Goal: Task Accomplishment & Management: Manage account settings

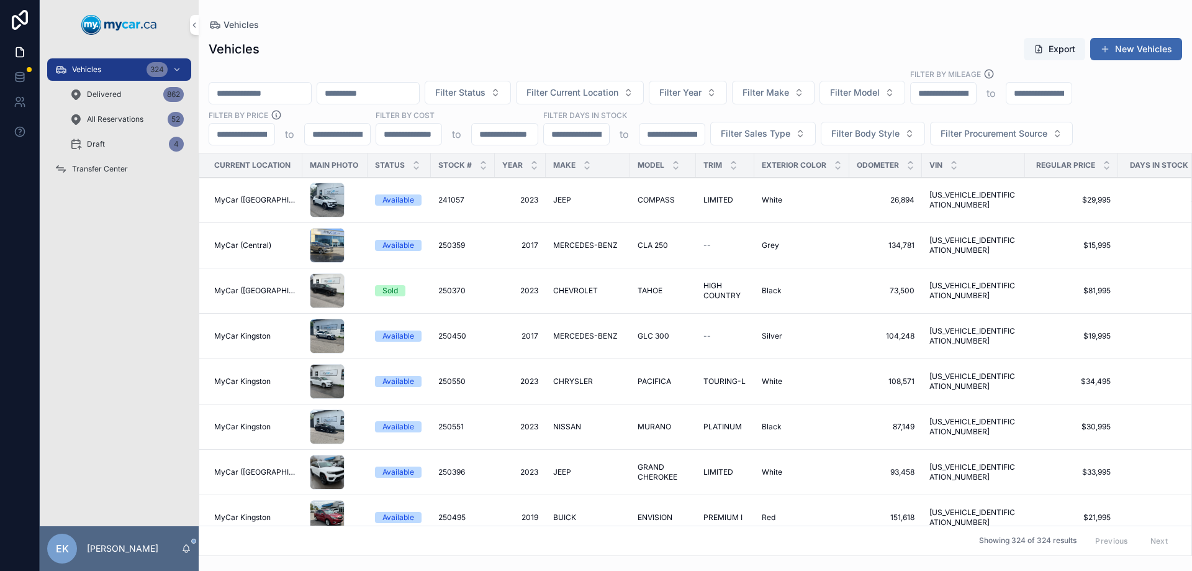
click at [297, 93] on input "scrollable content" at bounding box center [260, 92] width 102 height 17
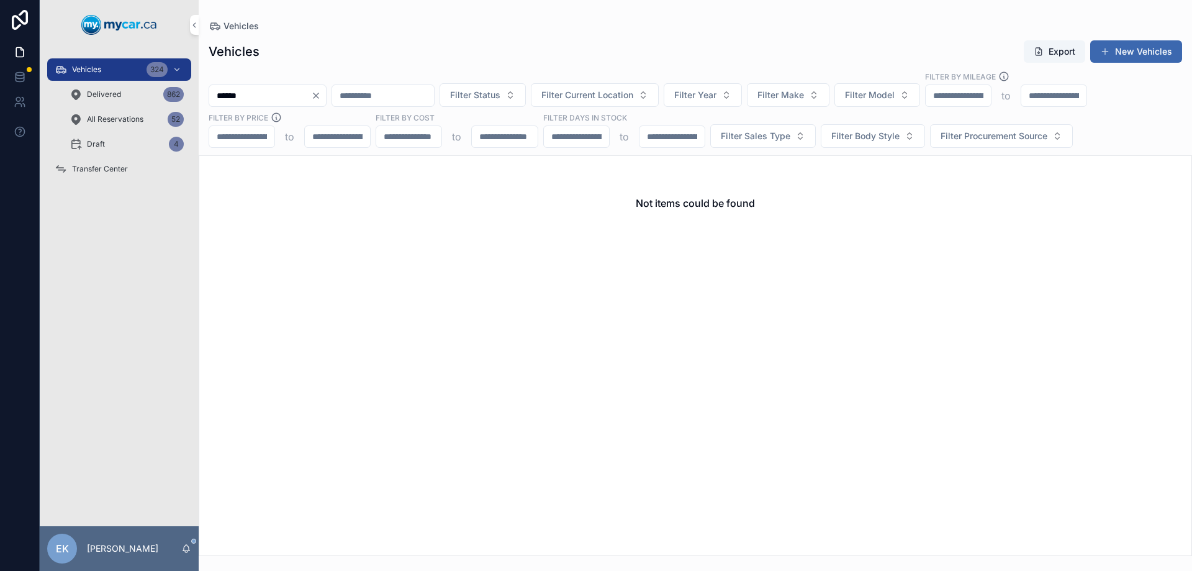
click at [98, 70] on span "Vehicles" at bounding box center [86, 70] width 29 height 10
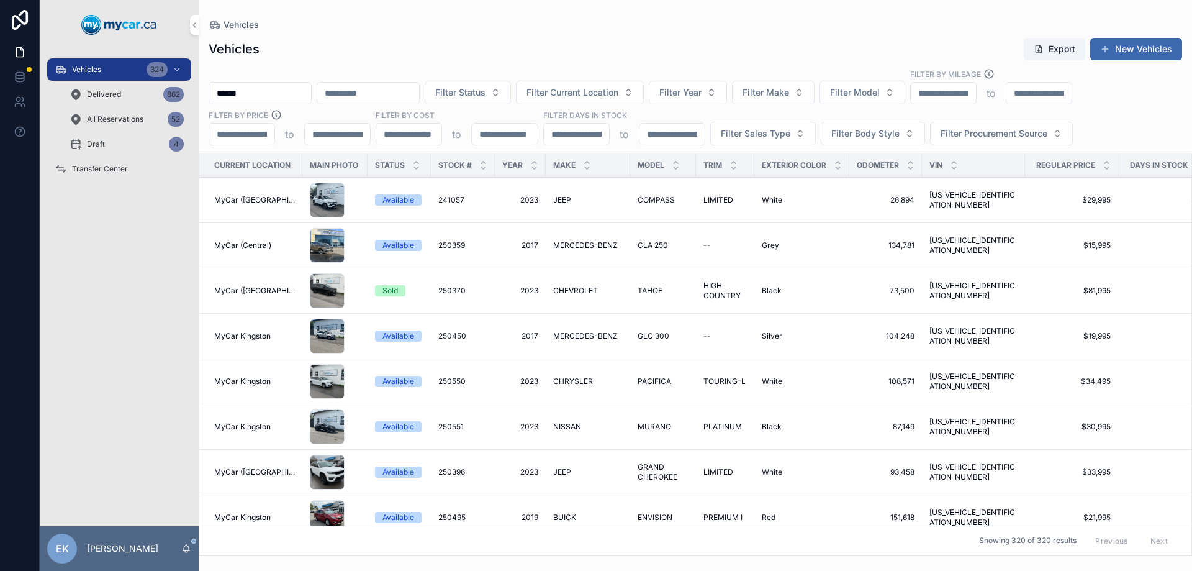
click at [255, 94] on input "******" at bounding box center [260, 92] width 102 height 17
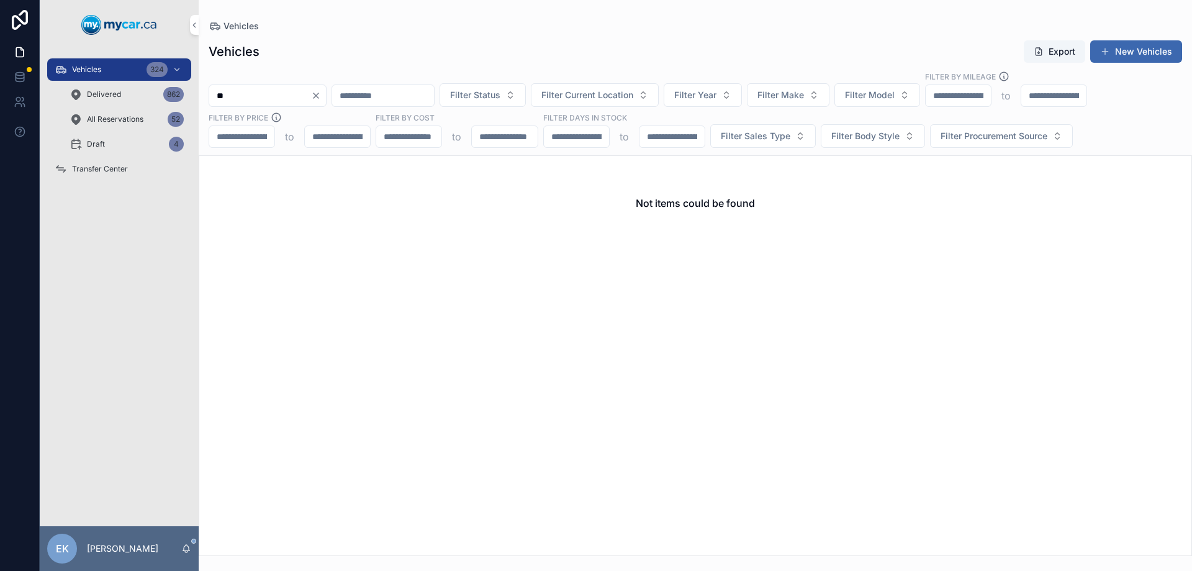
type input "*"
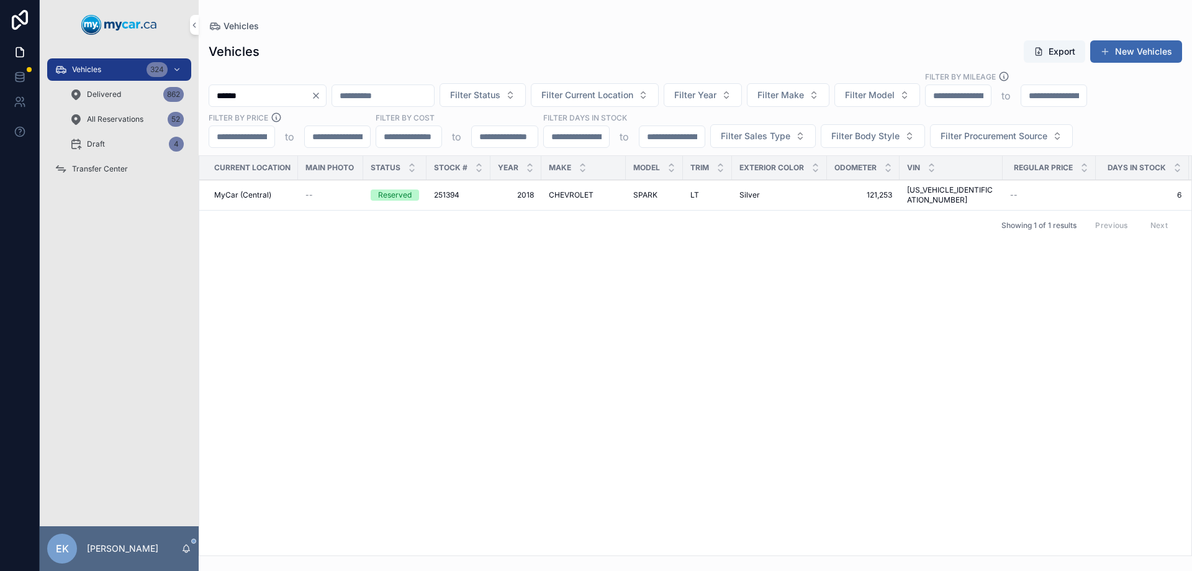
type input "******"
click at [326, 93] on button "Clear" at bounding box center [318, 96] width 15 height 10
click at [345, 96] on div "Filter Status Filter Current Location Filter Year Filter Make Filter Model Filt…" at bounding box center [696, 109] width 994 height 77
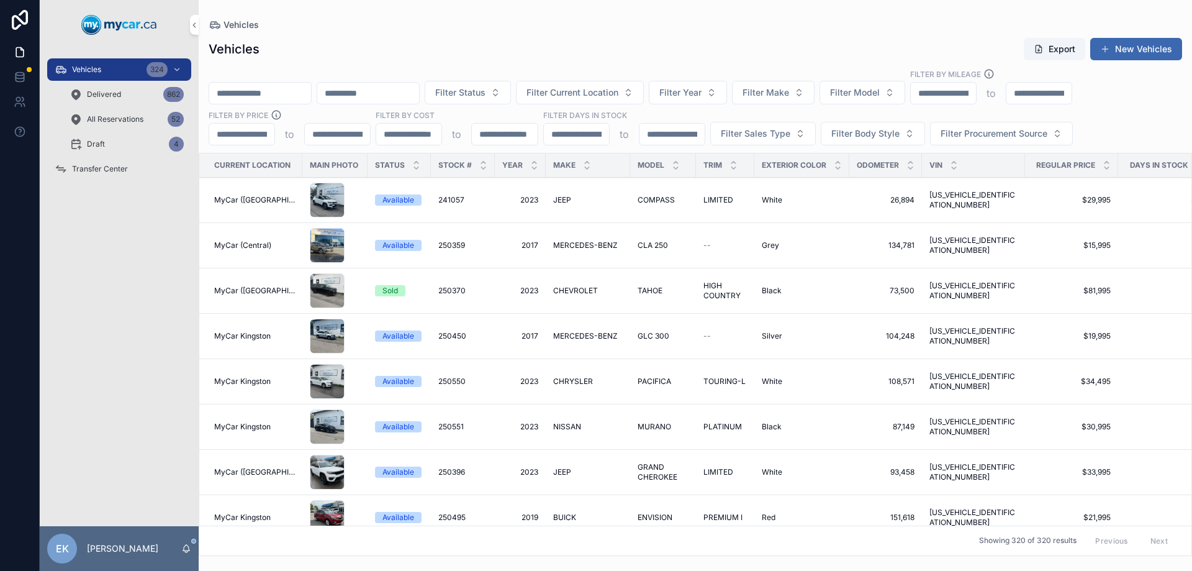
click at [258, 97] on input "scrollable content" at bounding box center [260, 92] width 102 height 17
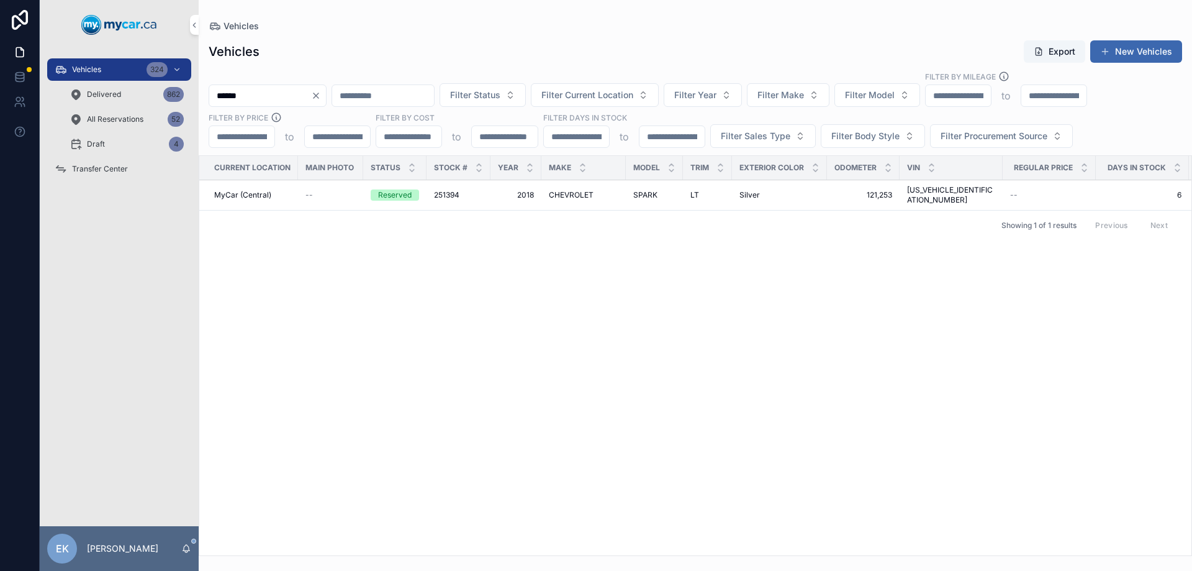
click at [275, 96] on input "******" at bounding box center [260, 95] width 102 height 17
type input "******"
click at [447, 201] on span "251407" at bounding box center [446, 202] width 26 height 10
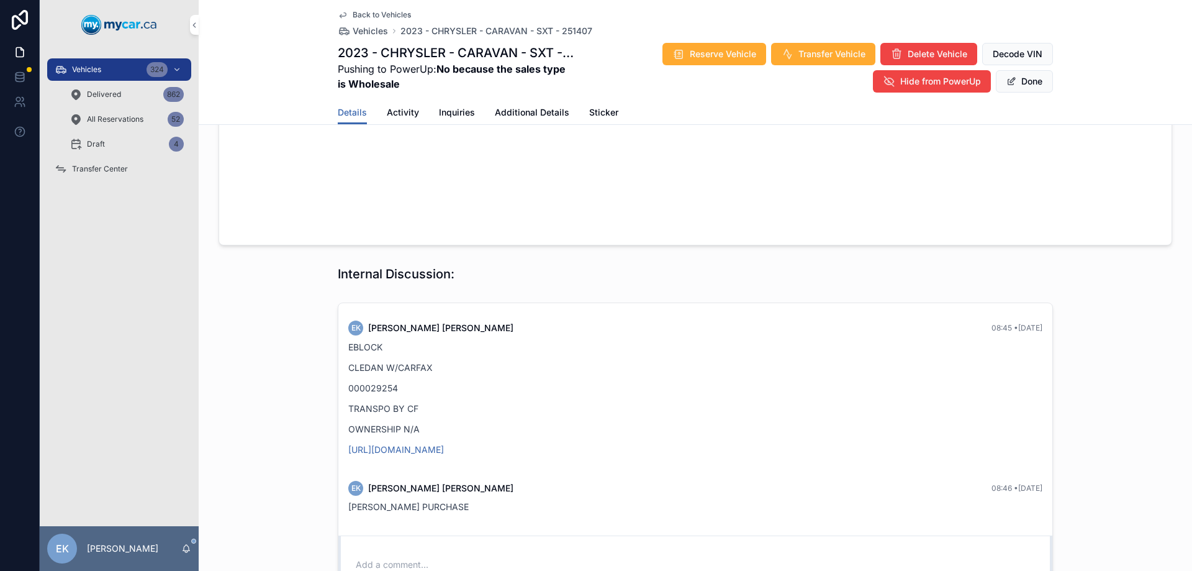
scroll to position [1064, 0]
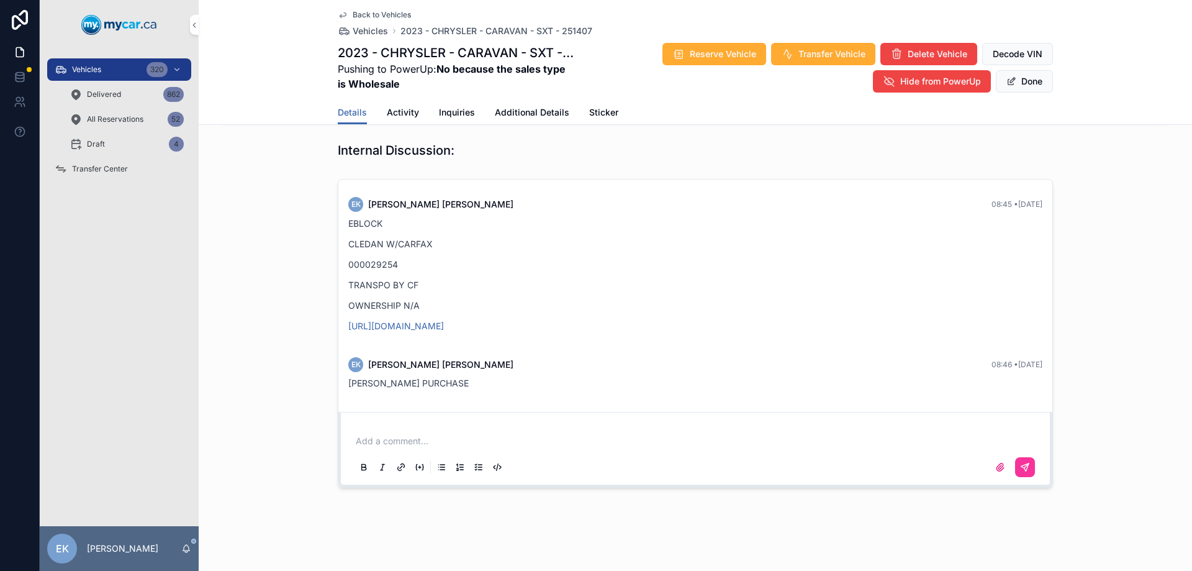
click at [107, 61] on div "Vehicles 320" at bounding box center [119, 70] width 129 height 20
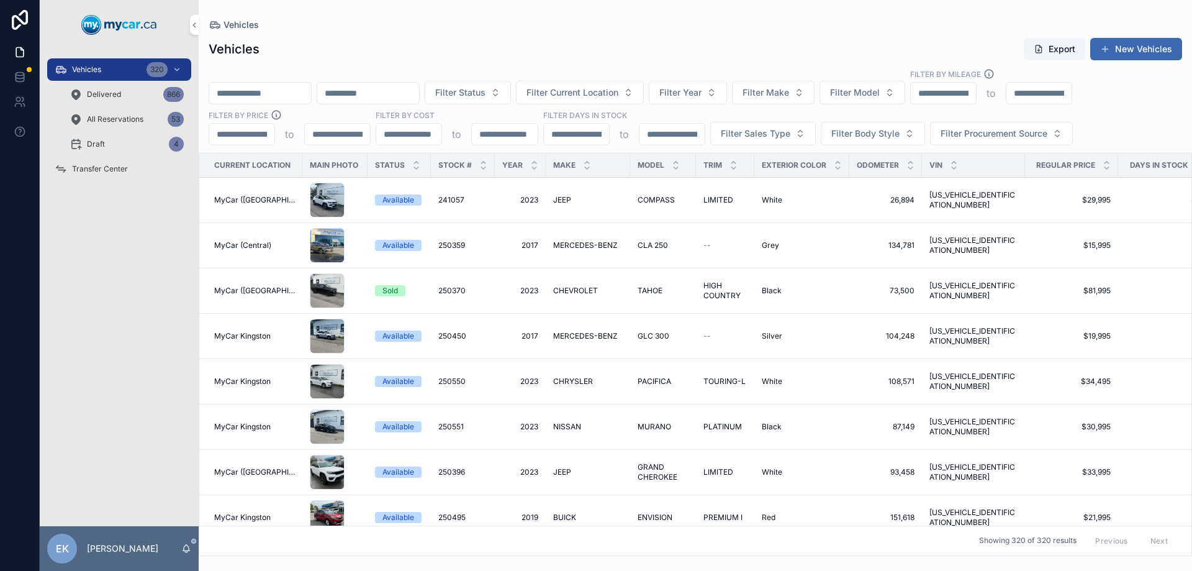
click at [301, 90] on input "scrollable content" at bounding box center [260, 92] width 102 height 17
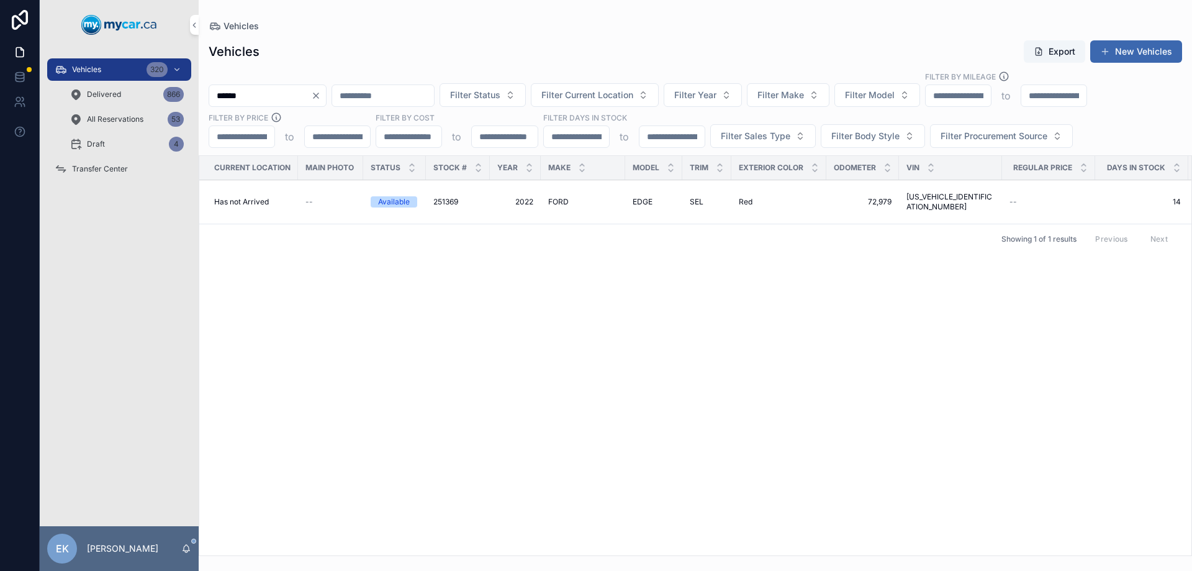
type input "******"
click at [445, 201] on span "251369" at bounding box center [445, 202] width 25 height 10
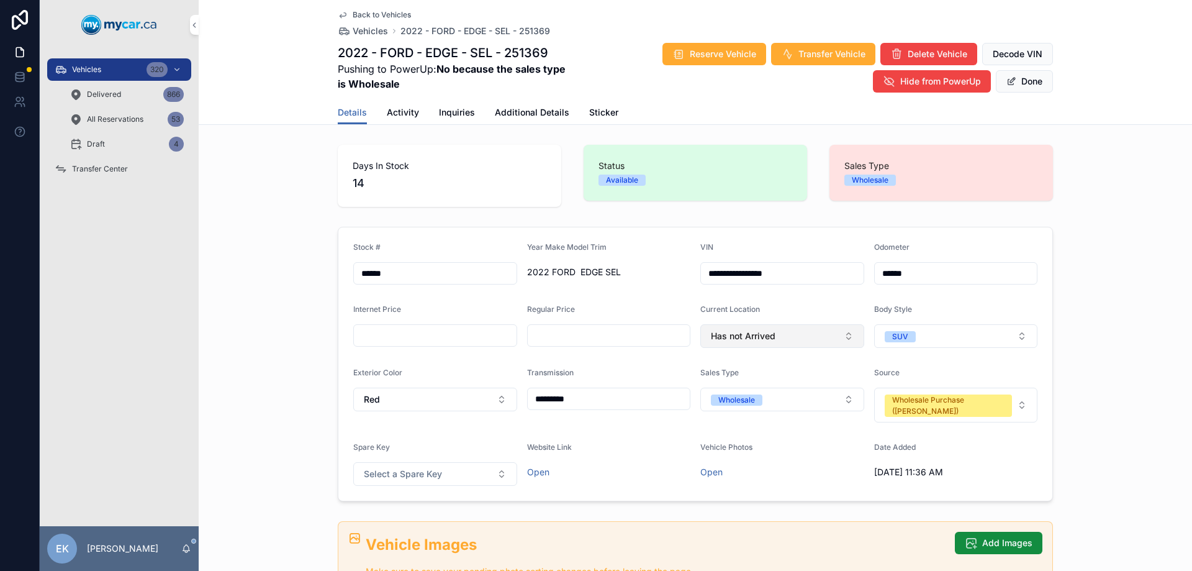
click at [804, 337] on button "Has not Arrived" at bounding box center [782, 336] width 164 height 24
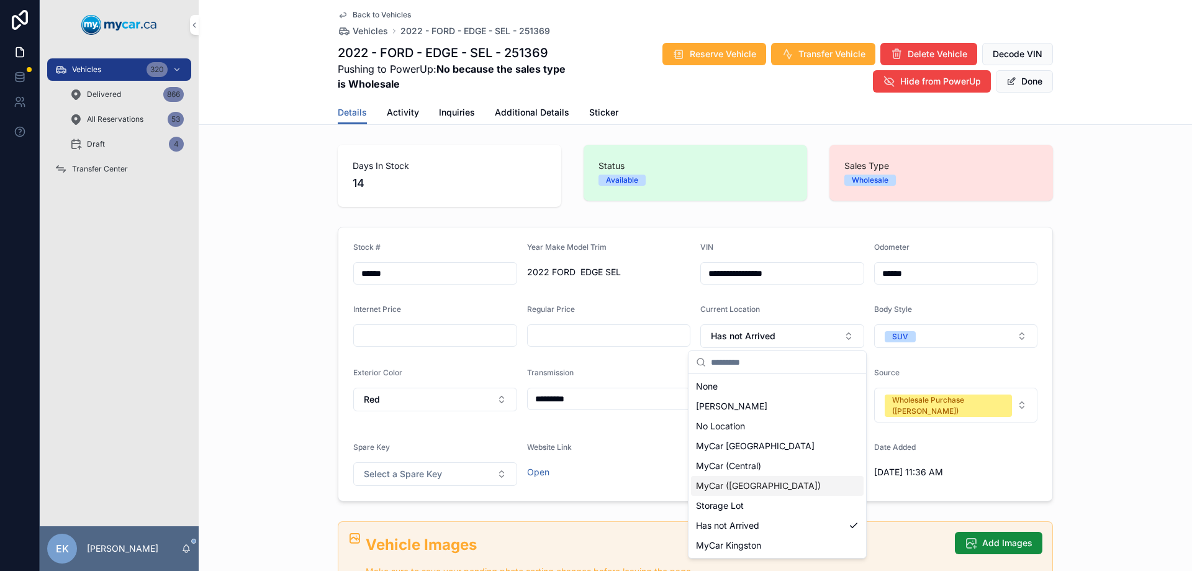
click at [753, 484] on span "MyCar ([GEOGRAPHIC_DATA])" at bounding box center [758, 485] width 125 height 12
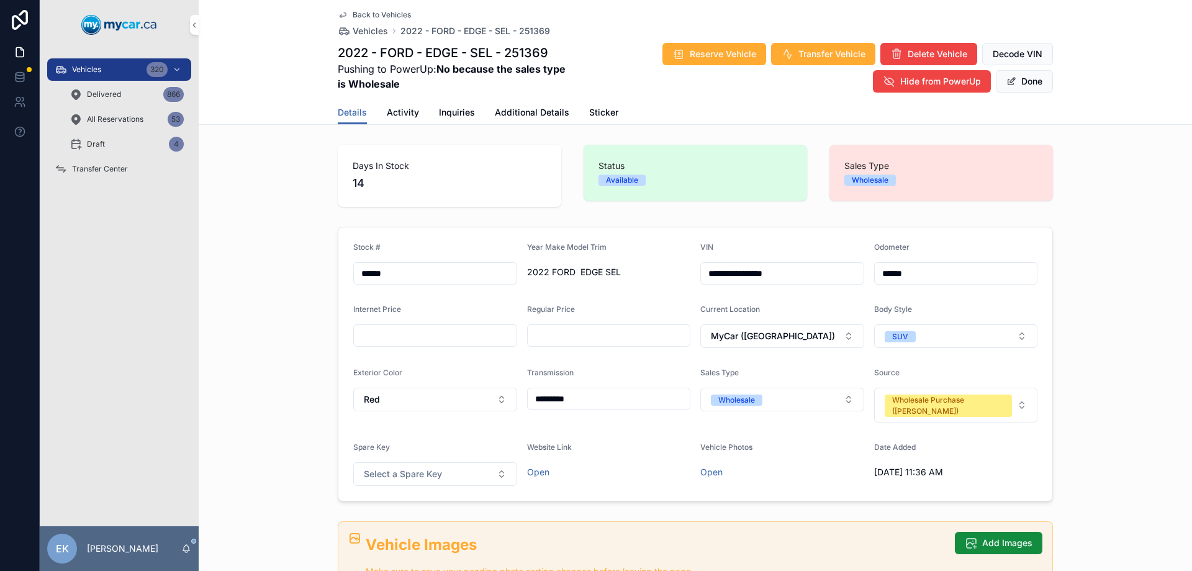
click at [79, 65] on span "Vehicles" at bounding box center [86, 70] width 29 height 10
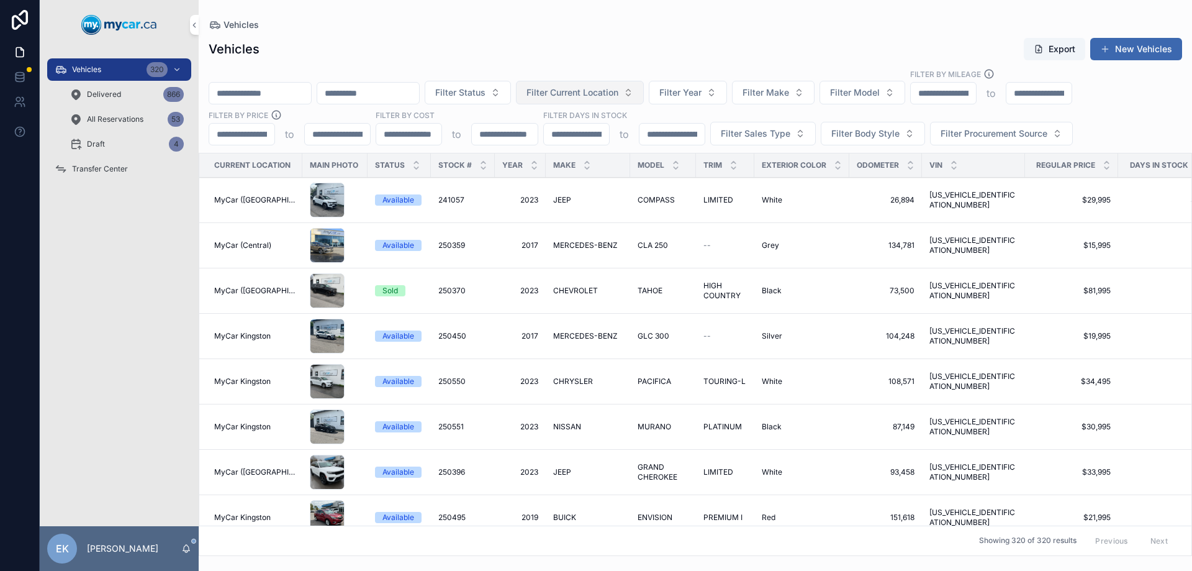
click at [619, 90] on span "Filter Current Location" at bounding box center [573, 92] width 92 height 12
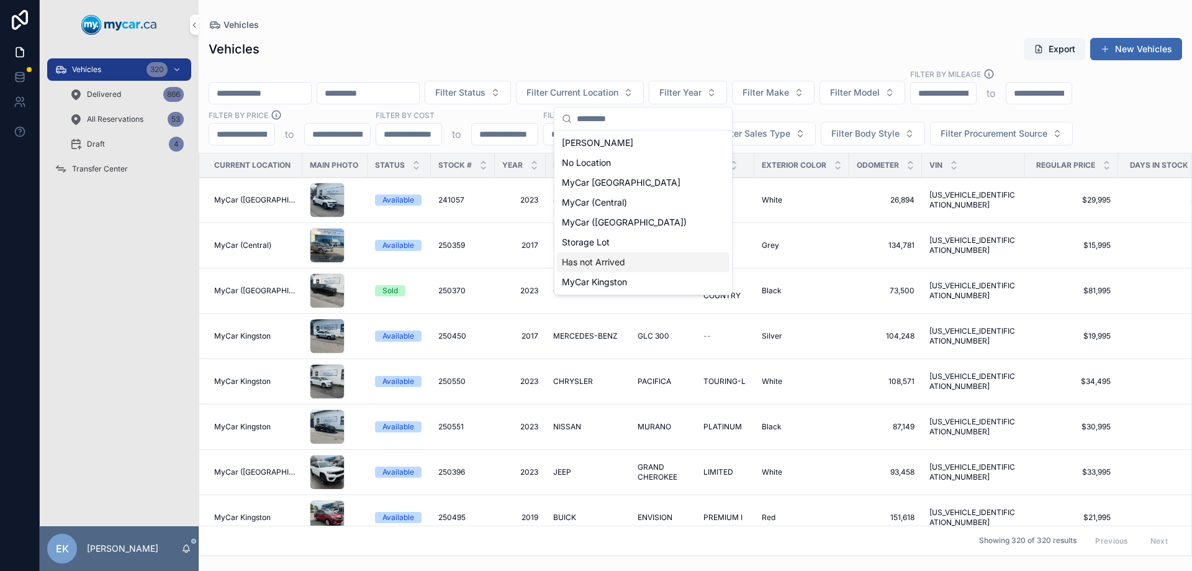
click at [594, 265] on span "Has not Arrived" at bounding box center [593, 262] width 63 height 12
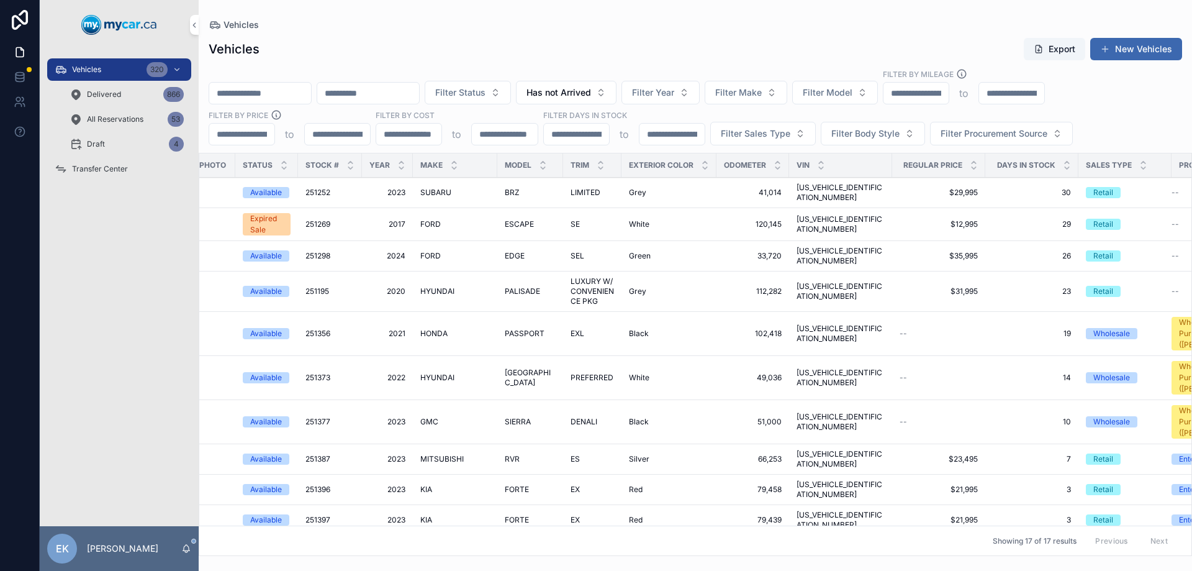
scroll to position [0, 139]
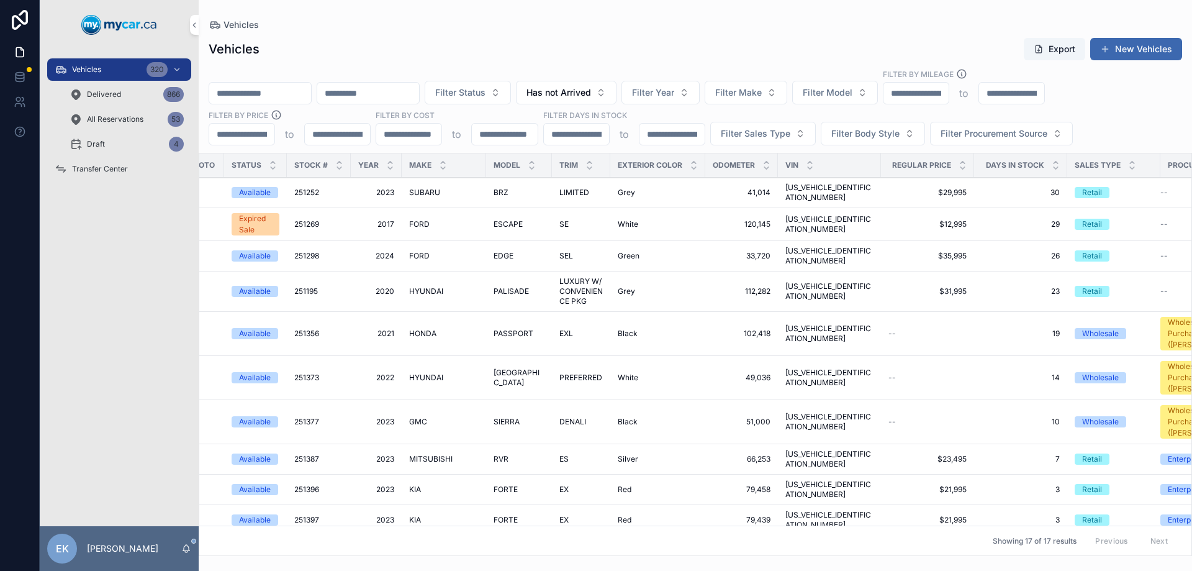
drag, startPoint x: 107, startPoint y: 68, endPoint x: 264, endPoint y: 88, distance: 158.4
click at [107, 68] on div "Vehicles 320" at bounding box center [119, 70] width 129 height 20
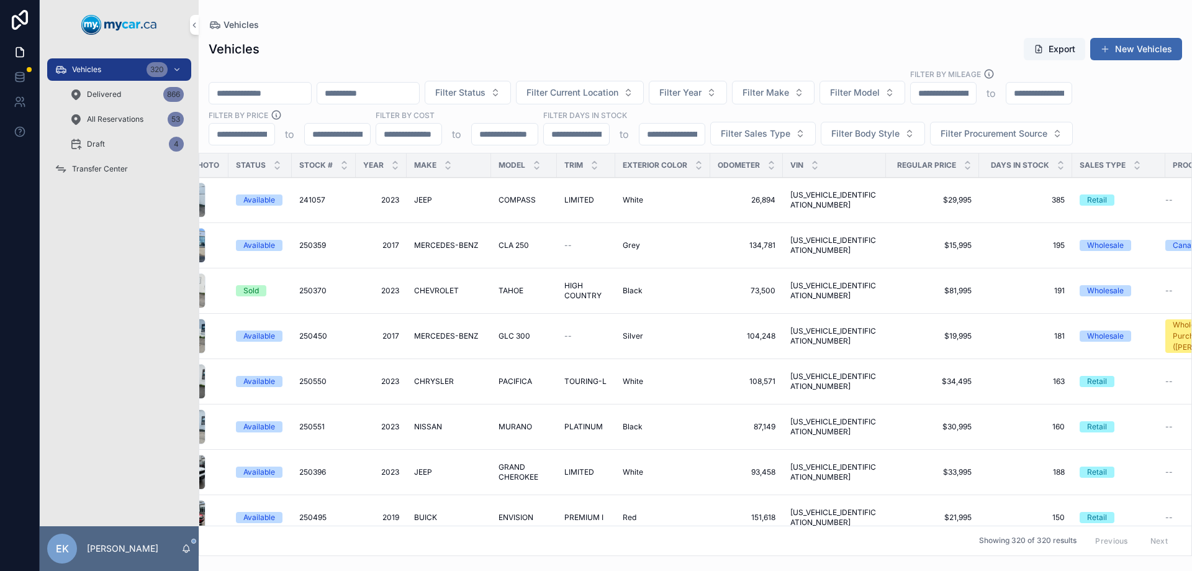
click at [283, 92] on input "scrollable content" at bounding box center [260, 92] width 102 height 17
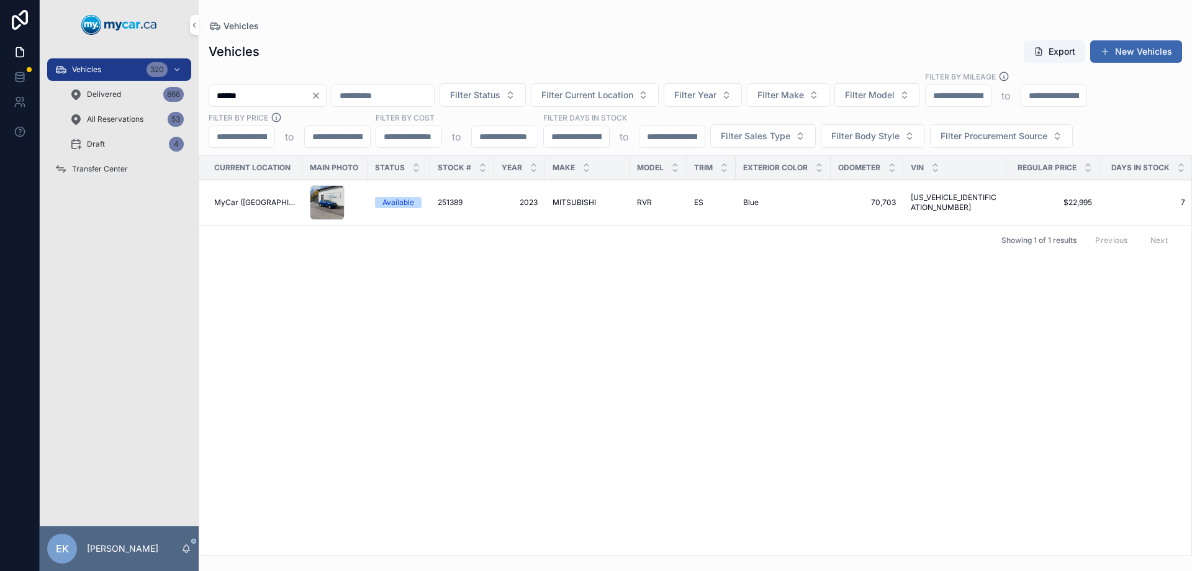
drag, startPoint x: 111, startPoint y: 63, endPoint x: 415, endPoint y: 109, distance: 307.7
click at [112, 63] on div "Vehicles 320" at bounding box center [119, 70] width 129 height 20
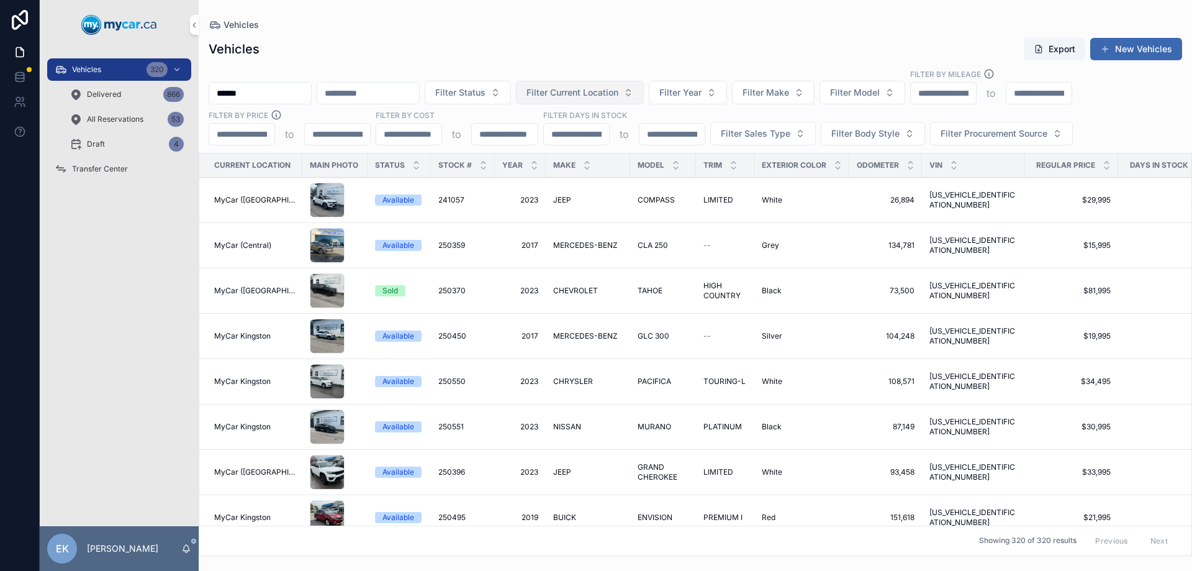
click at [619, 94] on span "Filter Current Location" at bounding box center [573, 92] width 92 height 12
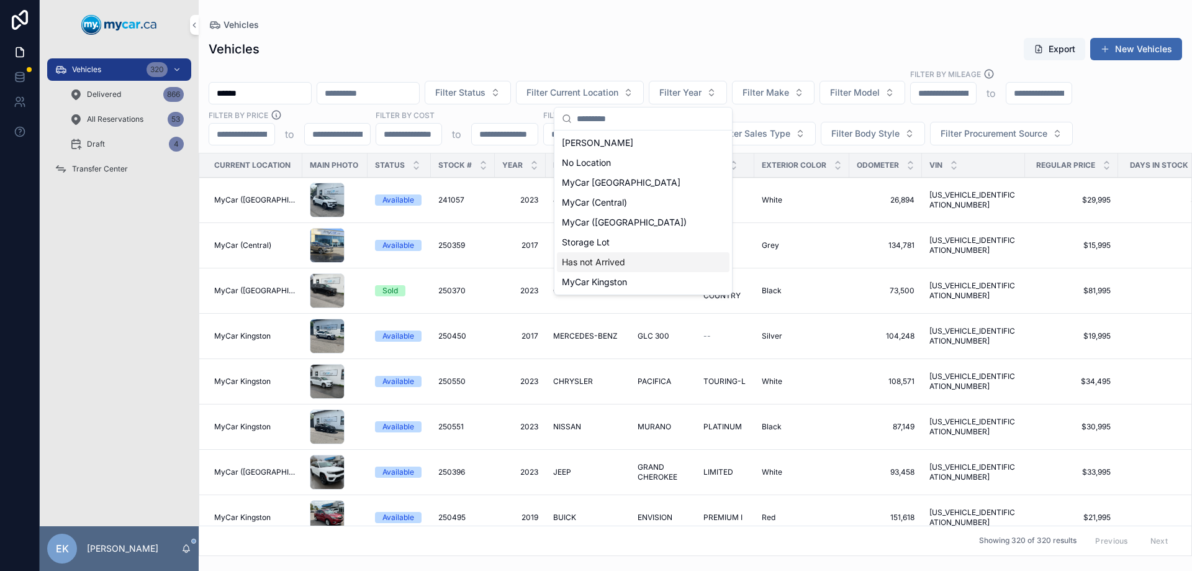
click at [593, 262] on span "Has not Arrived" at bounding box center [593, 262] width 63 height 12
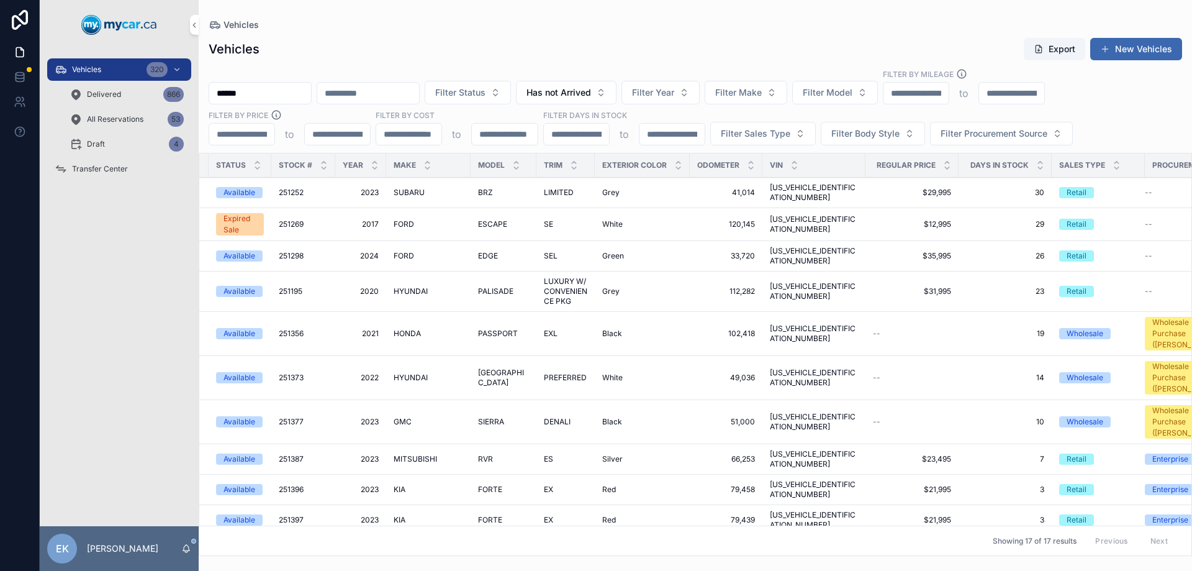
scroll to position [0, 150]
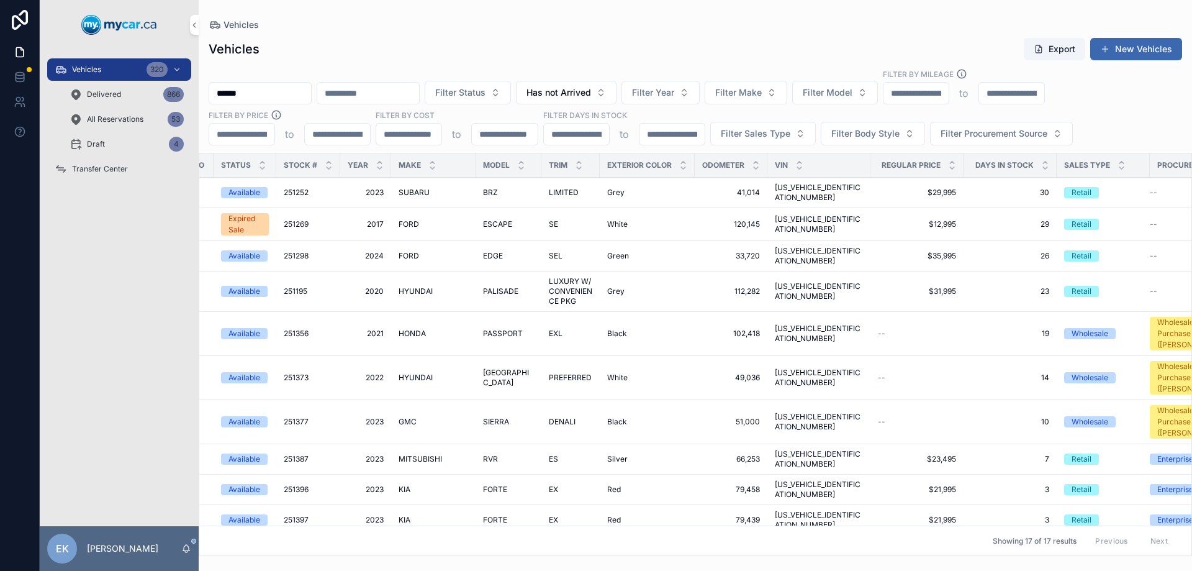
drag, startPoint x: 97, startPoint y: 65, endPoint x: 425, endPoint y: 86, distance: 328.5
click at [97, 65] on span "Vehicles" at bounding box center [86, 70] width 29 height 10
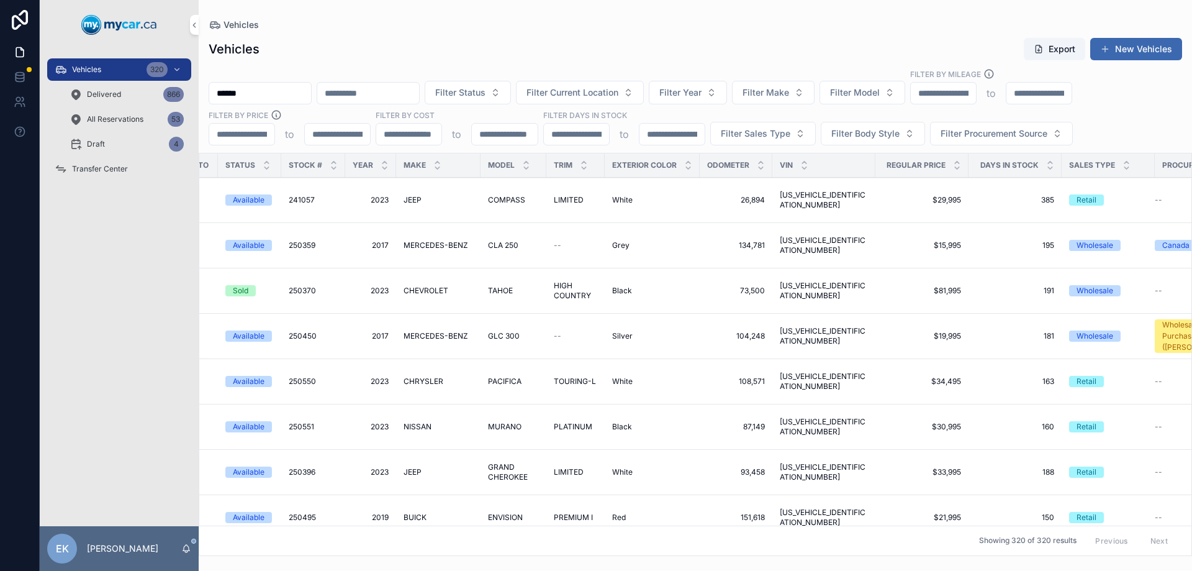
click at [384, 94] on input "scrollable content" at bounding box center [368, 92] width 102 height 17
click at [288, 96] on input "******" at bounding box center [260, 92] width 102 height 17
drag, startPoint x: 288, startPoint y: 96, endPoint x: 228, endPoint y: 87, distance: 60.2
click at [288, 96] on input "******" at bounding box center [260, 92] width 102 height 17
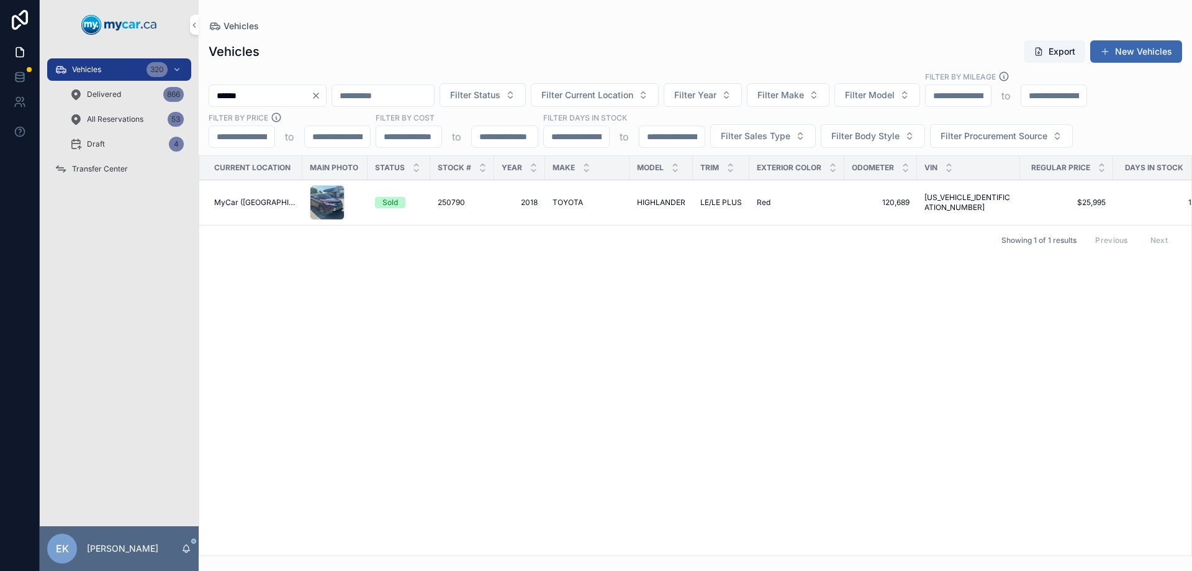
type input "******"
click at [450, 199] on span "250790" at bounding box center [451, 202] width 27 height 10
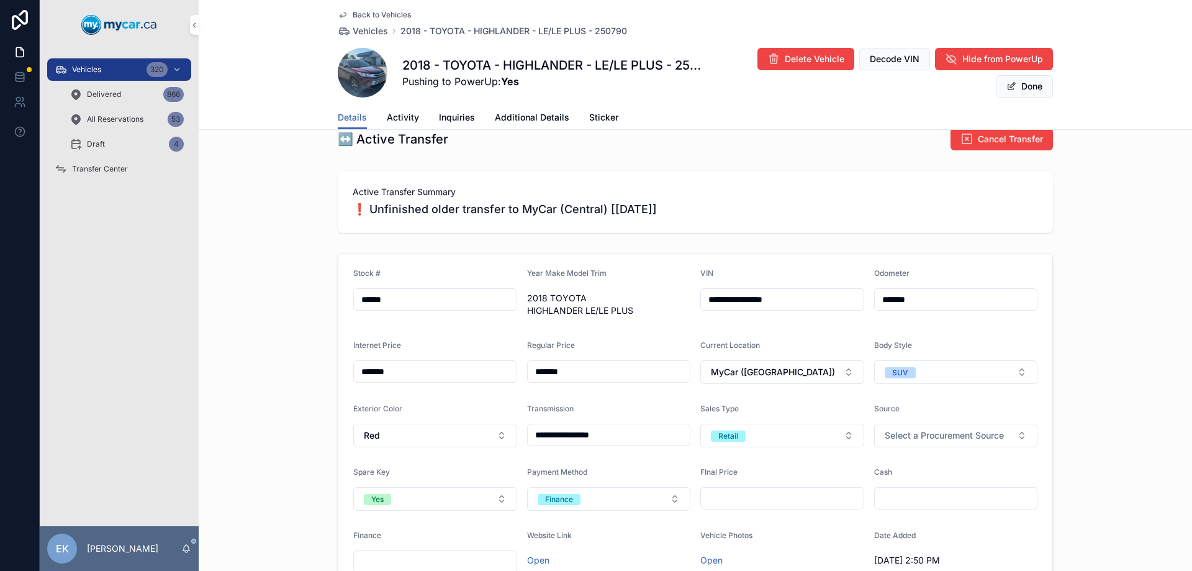
scroll to position [311, 0]
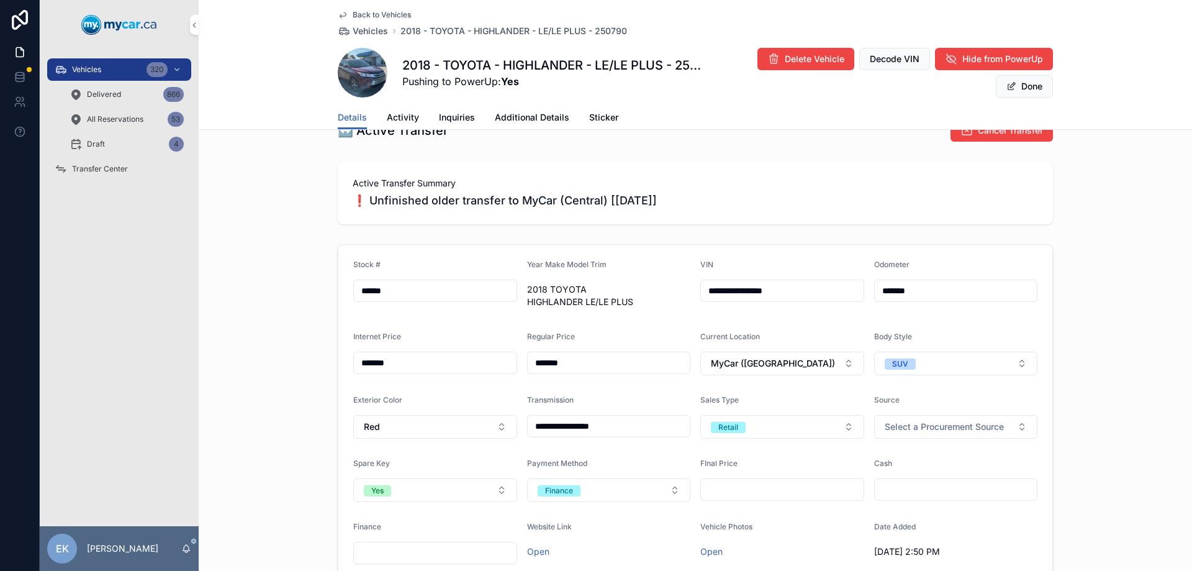
click at [515, 115] on span "Additional Details" at bounding box center [532, 117] width 75 height 12
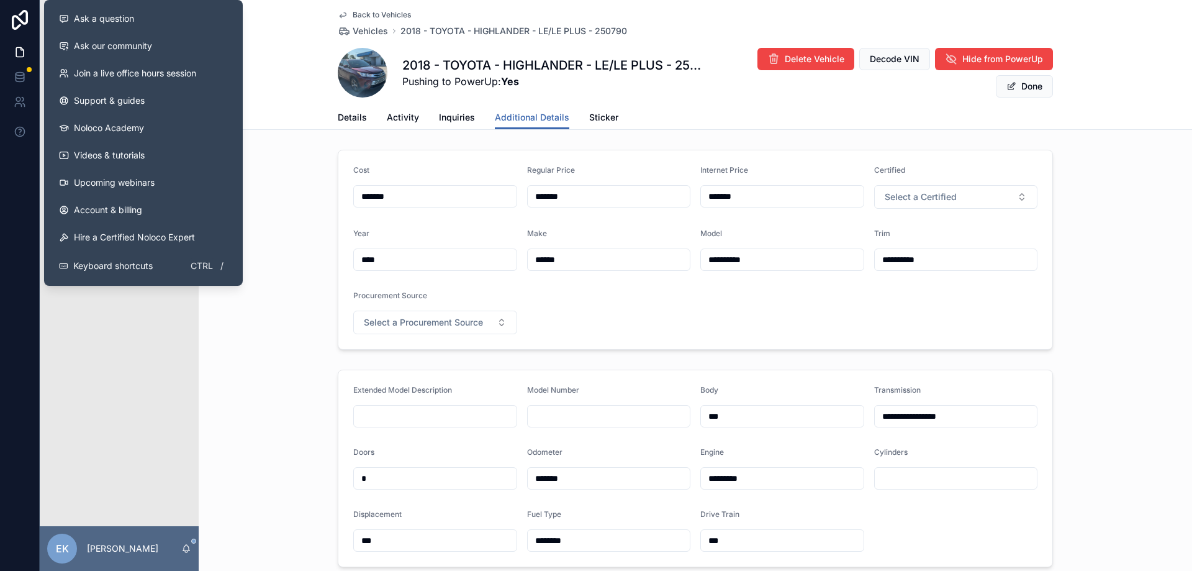
click at [132, 347] on div "Vehicles 320 Delivered 866 All Reservations 53 Draft 4 Transfer Center" at bounding box center [119, 288] width 159 height 476
click at [319, 274] on div "**********" at bounding box center [696, 250] width 994 height 210
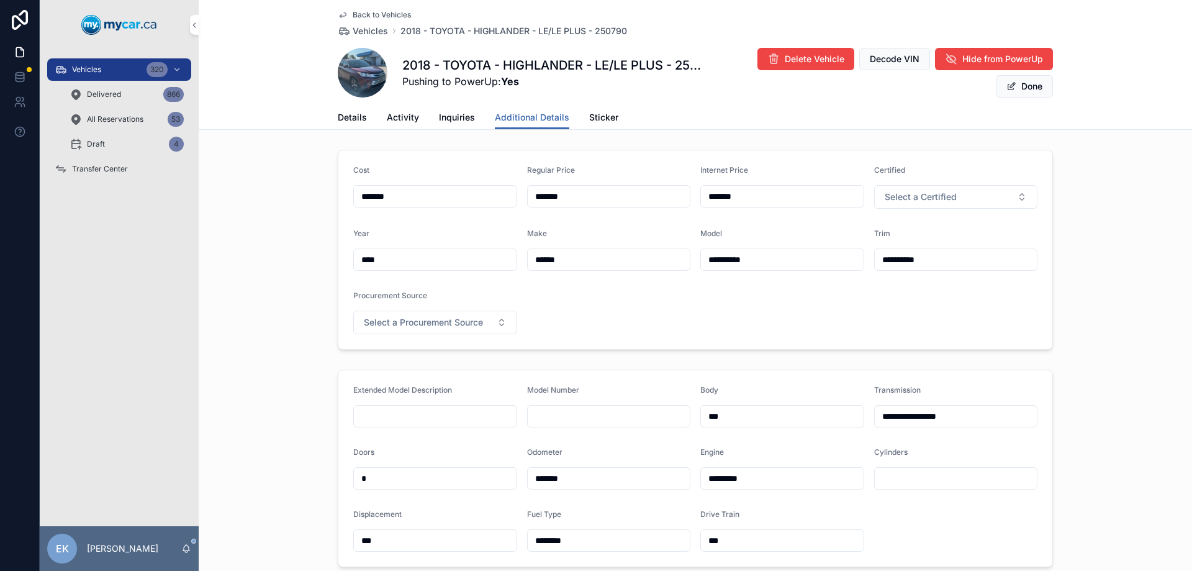
click at [117, 171] on span "Transfer Center" at bounding box center [100, 169] width 56 height 10
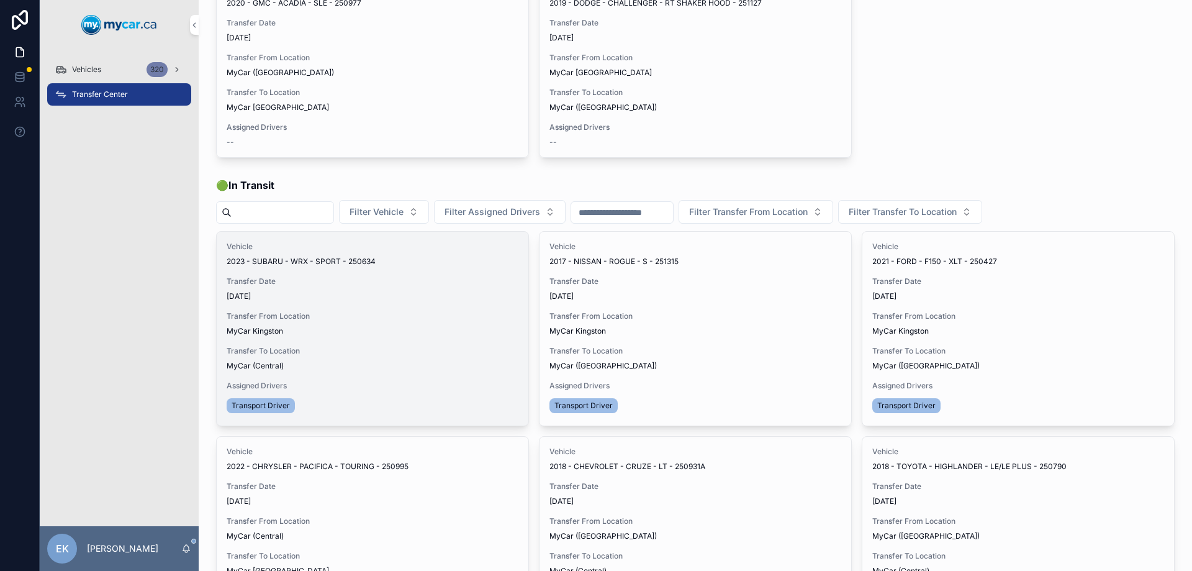
scroll to position [186, 0]
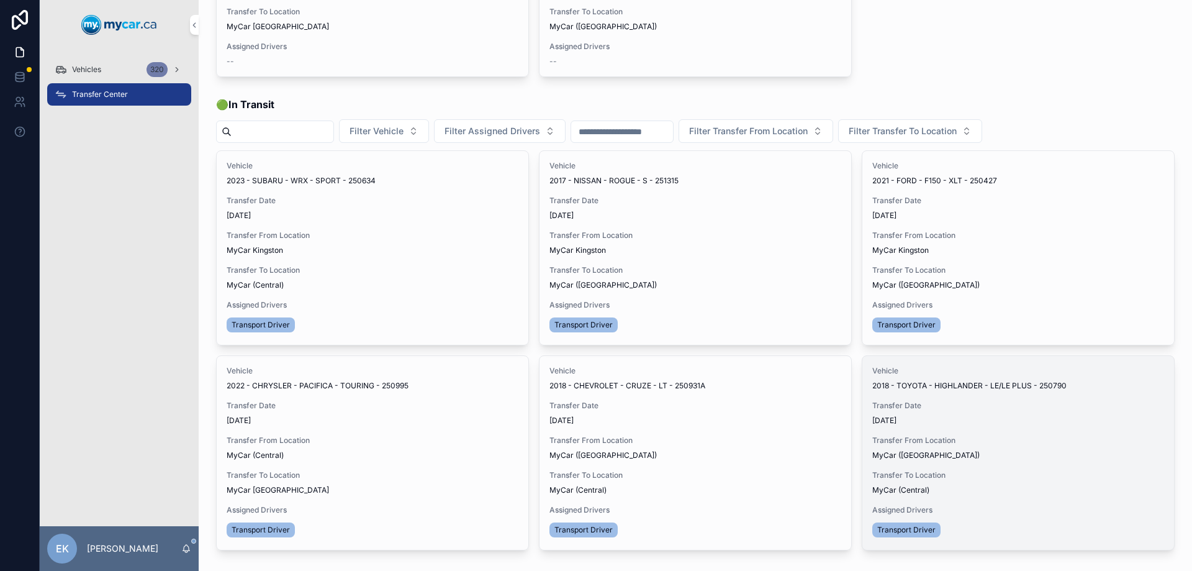
click at [0, 0] on span "Transfer Done" at bounding box center [0, 0] width 0 height 0
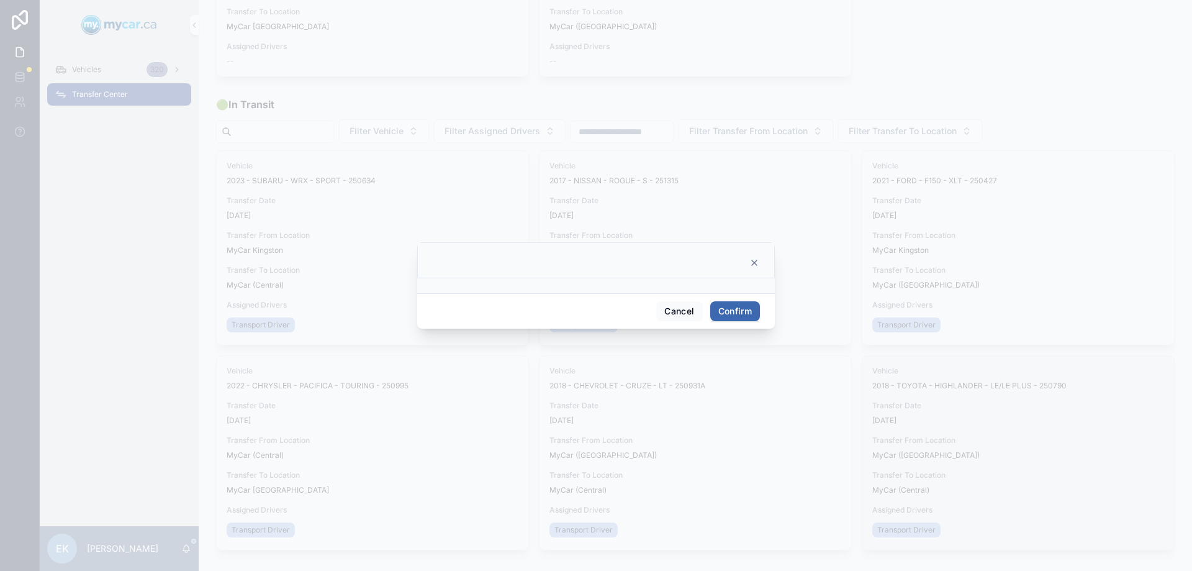
click at [735, 309] on button "Confirm" at bounding box center [735, 311] width 50 height 20
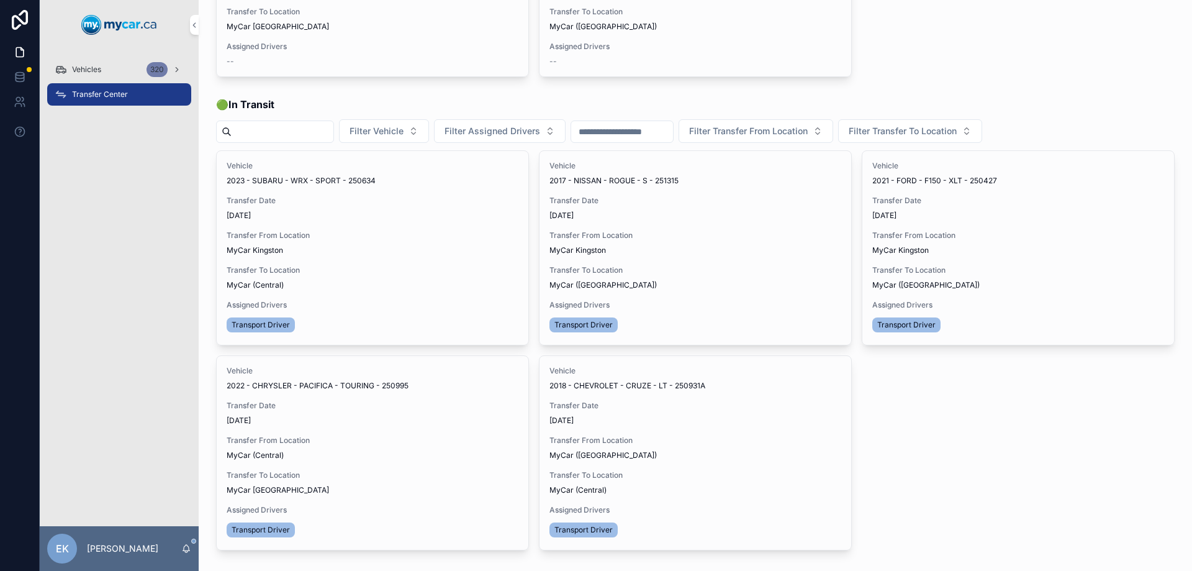
click at [100, 70] on span "Vehicles" at bounding box center [86, 70] width 29 height 10
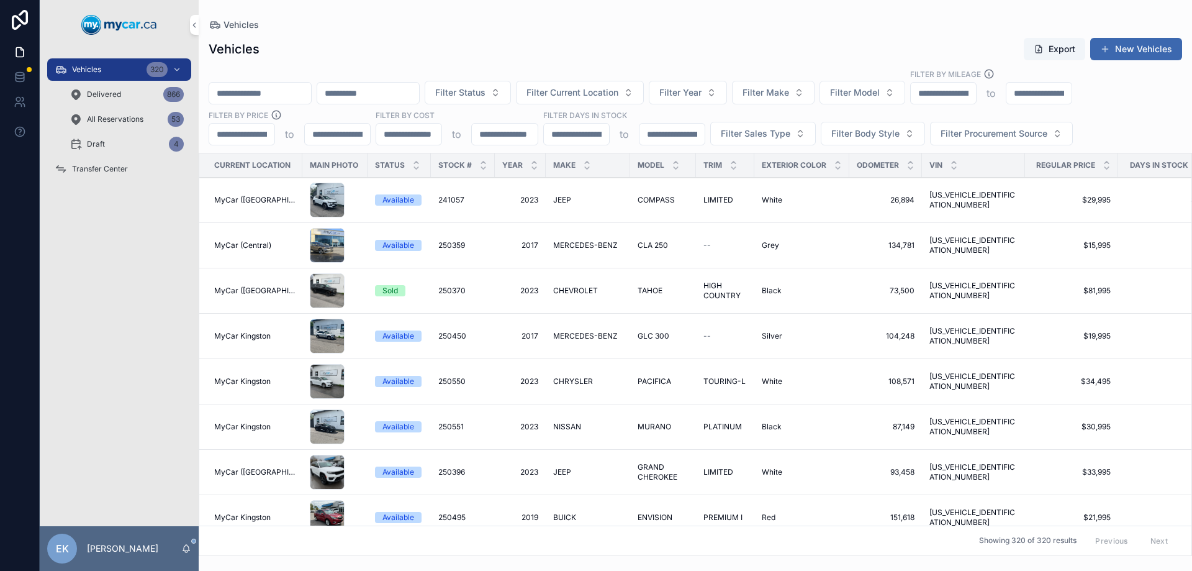
click at [274, 89] on input "scrollable content" at bounding box center [260, 92] width 102 height 17
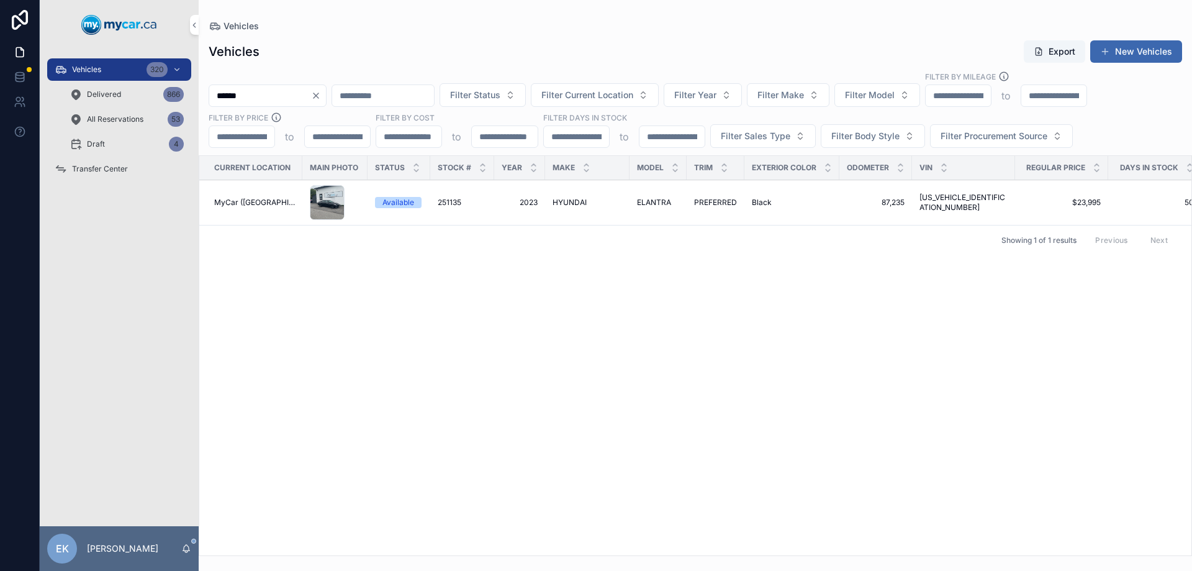
type input "******"
click at [447, 199] on span "251135" at bounding box center [450, 202] width 24 height 10
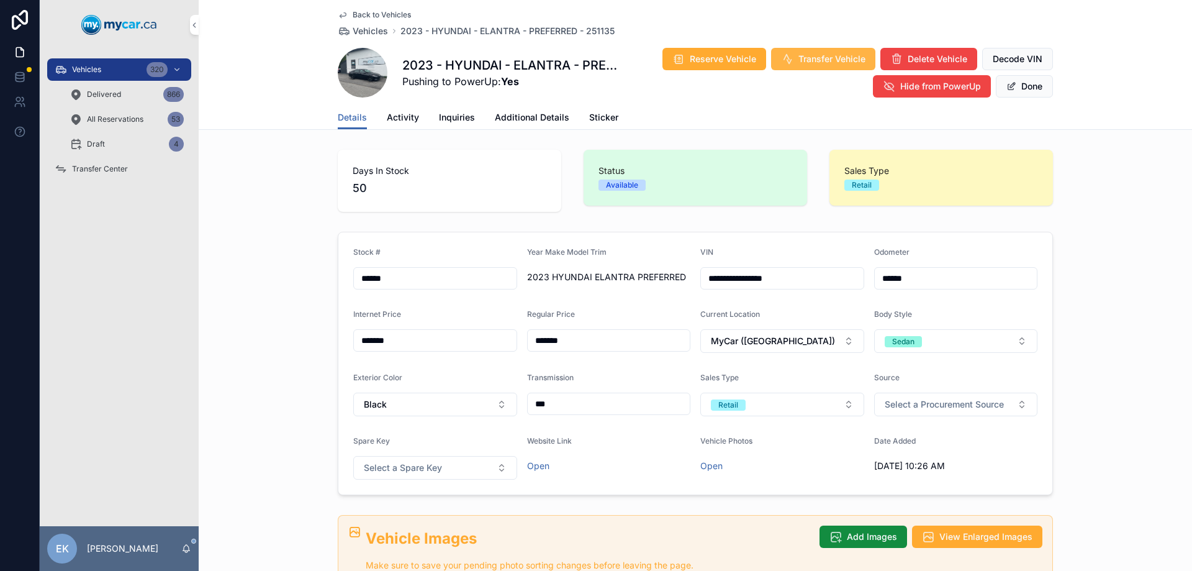
click at [825, 58] on span "Transfer Vehicle" at bounding box center [832, 59] width 67 height 12
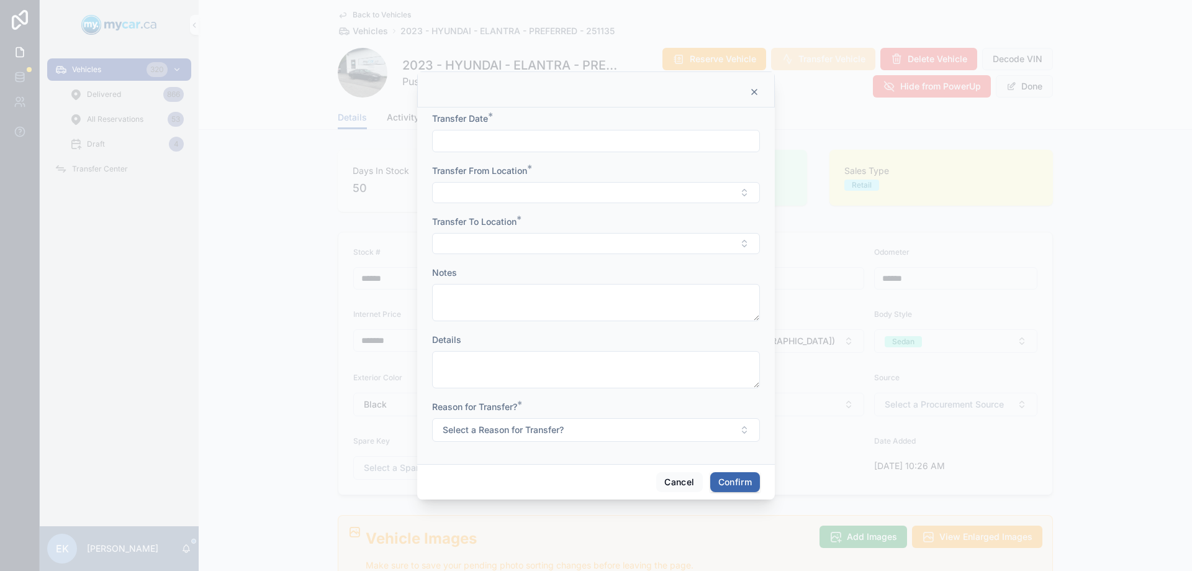
click at [482, 143] on input "text" at bounding box center [596, 140] width 327 height 17
click at [569, 269] on button "7" at bounding box center [574, 270] width 22 height 22
click at [599, 272] on button "8" at bounding box center [596, 270] width 22 height 22
click at [623, 275] on button "9" at bounding box center [618, 270] width 22 height 22
type input "*********"
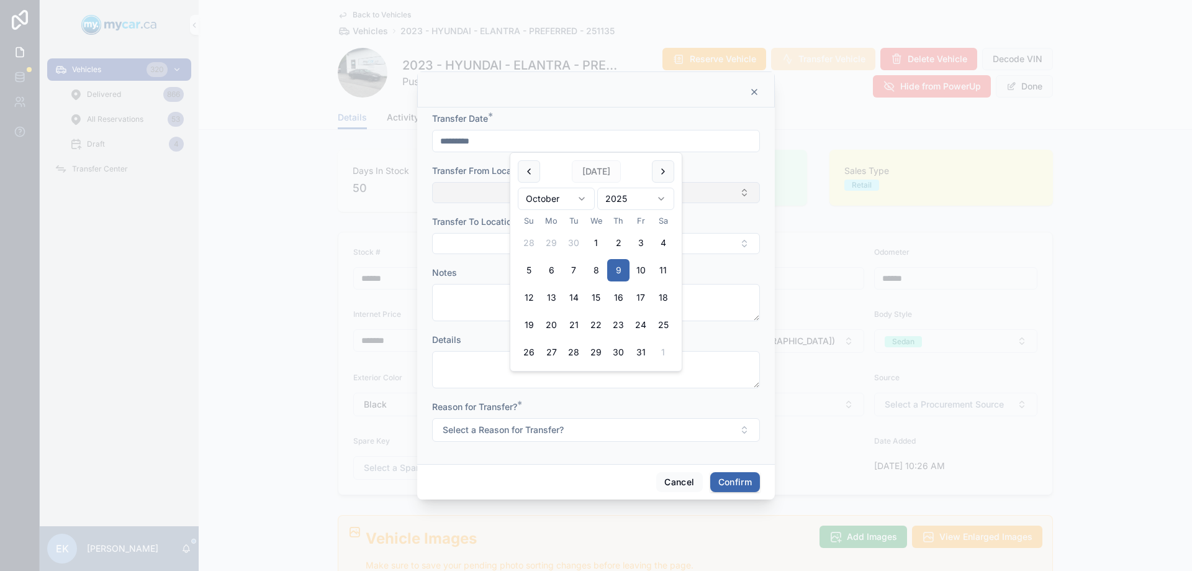
click at [479, 188] on button "Select Button" at bounding box center [596, 192] width 328 height 21
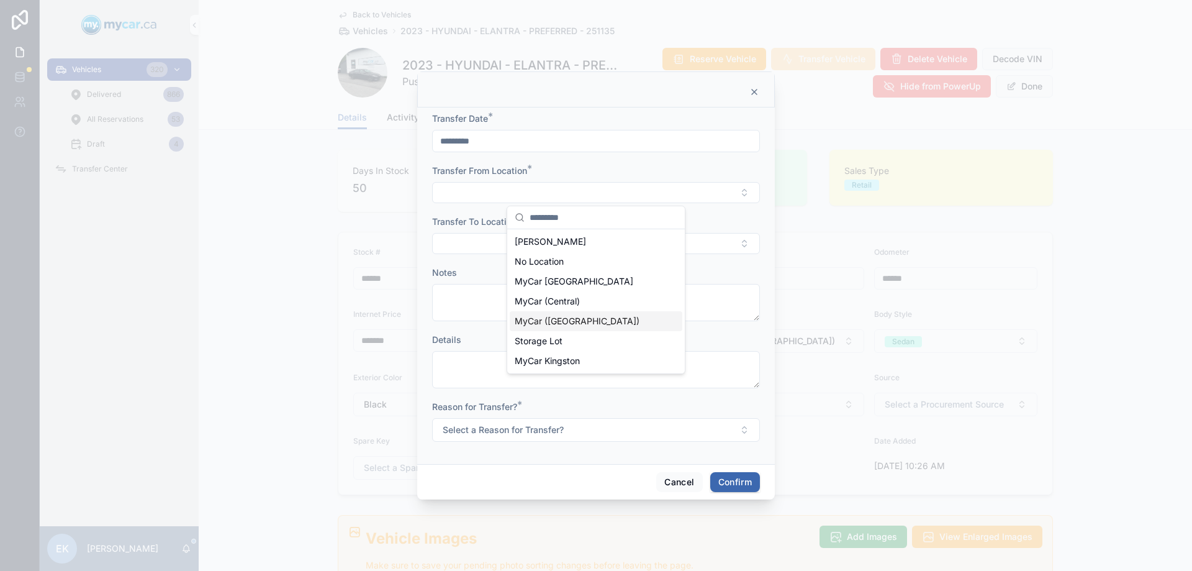
click at [566, 319] on span "MyCar ([GEOGRAPHIC_DATA])" at bounding box center [577, 321] width 125 height 12
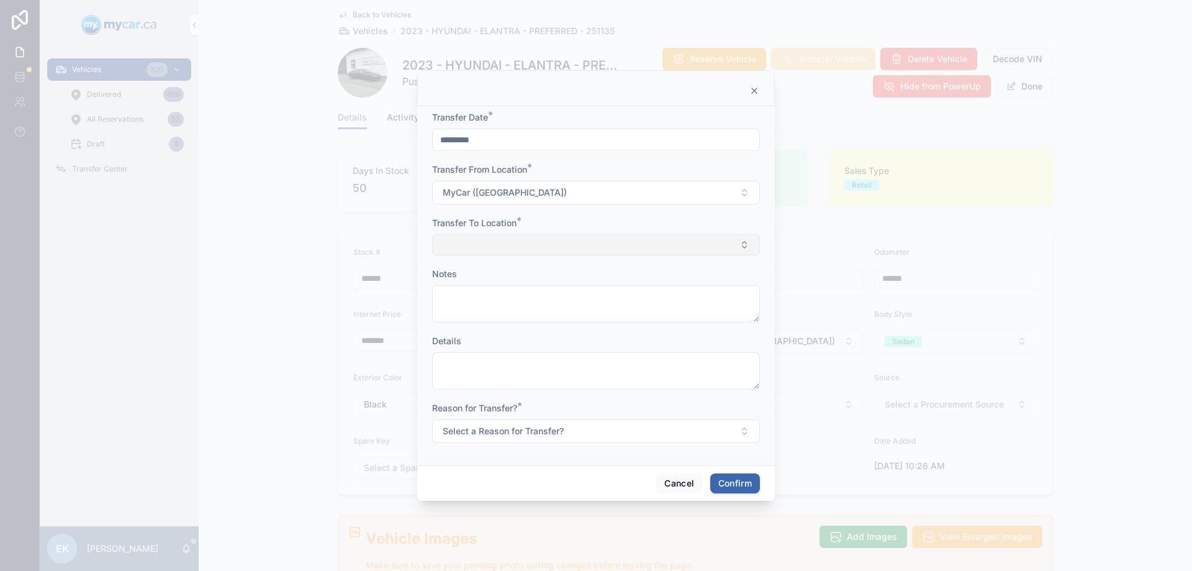
click at [476, 247] on button "Select Button" at bounding box center [596, 244] width 328 height 21
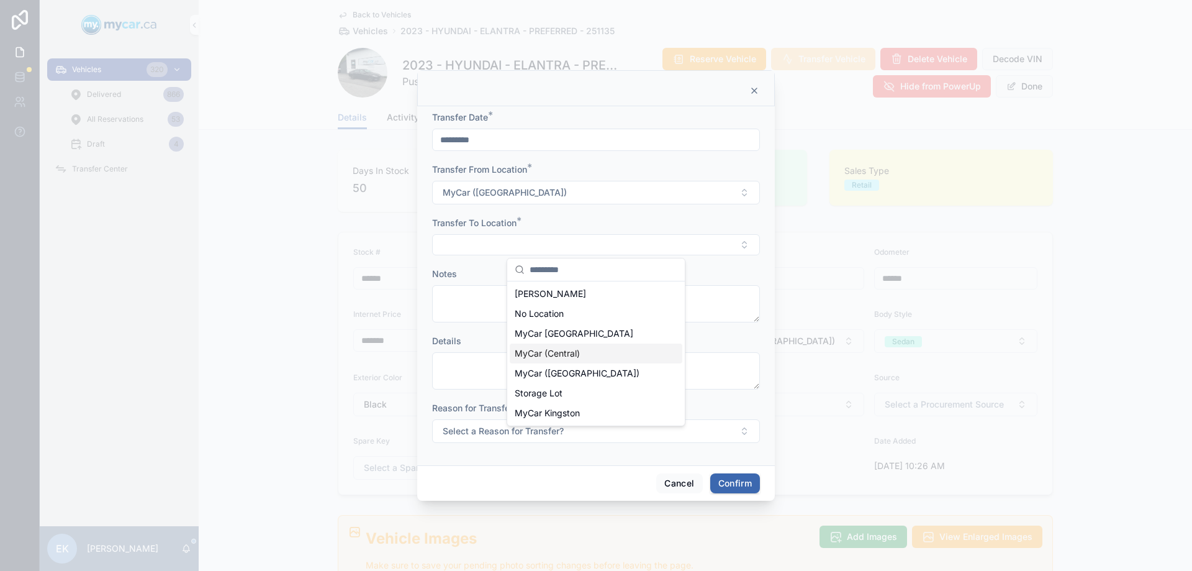
click at [546, 351] on span "MyCar (Central)" at bounding box center [547, 353] width 65 height 12
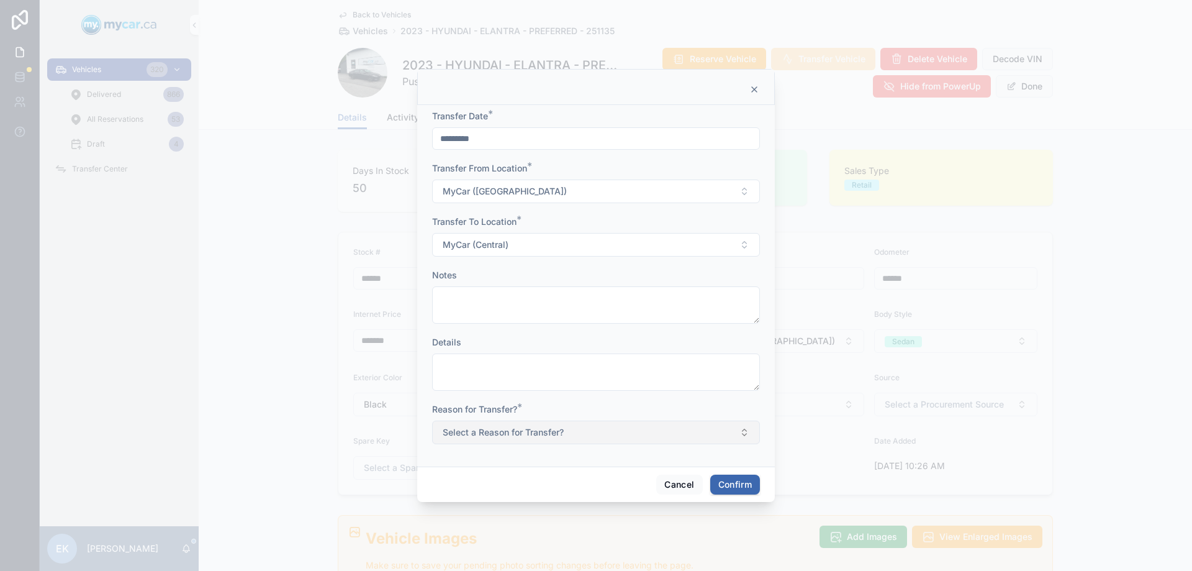
click at [503, 431] on span "Select a Reason for Transfer?" at bounding box center [503, 432] width 121 height 12
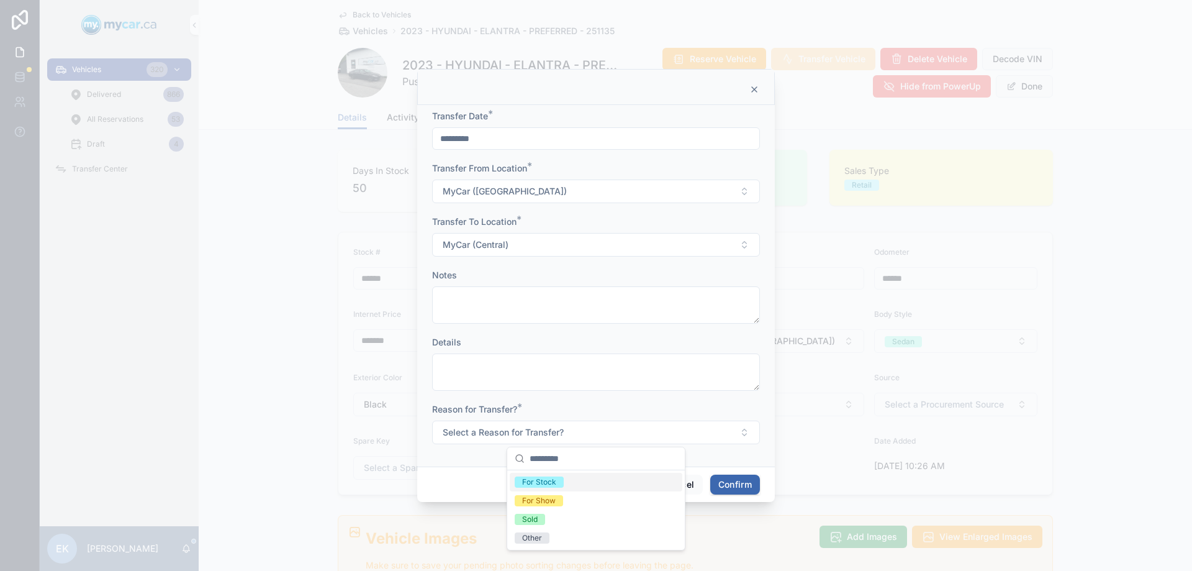
click at [543, 482] on div "For Stock" at bounding box center [539, 481] width 34 height 11
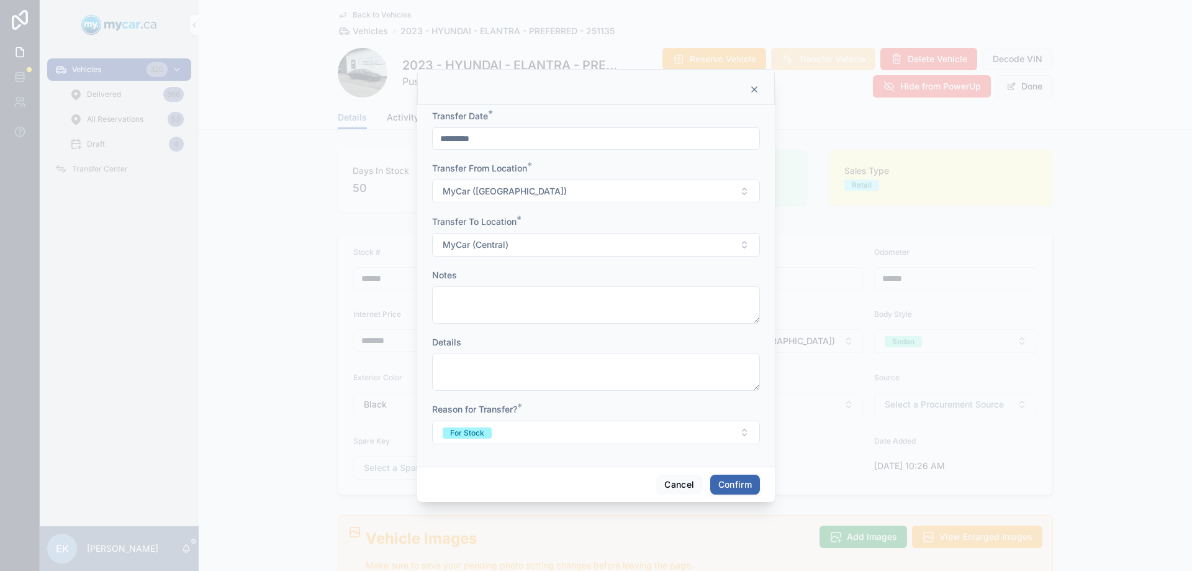
click at [730, 486] on button "Confirm" at bounding box center [735, 484] width 50 height 20
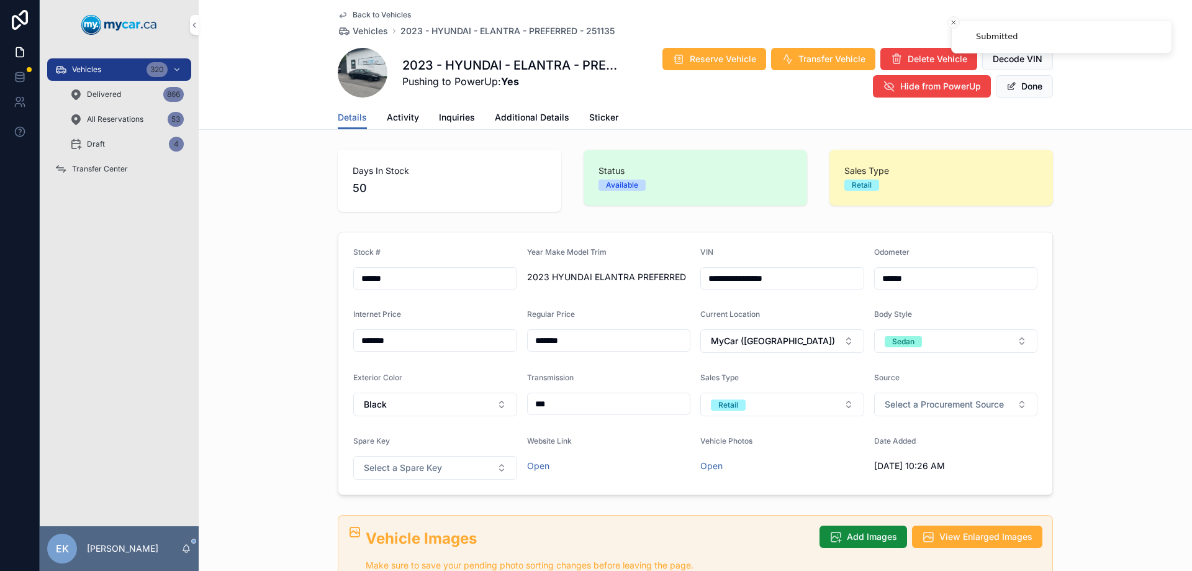
click at [102, 66] on div "Vehicles 320" at bounding box center [119, 70] width 129 height 20
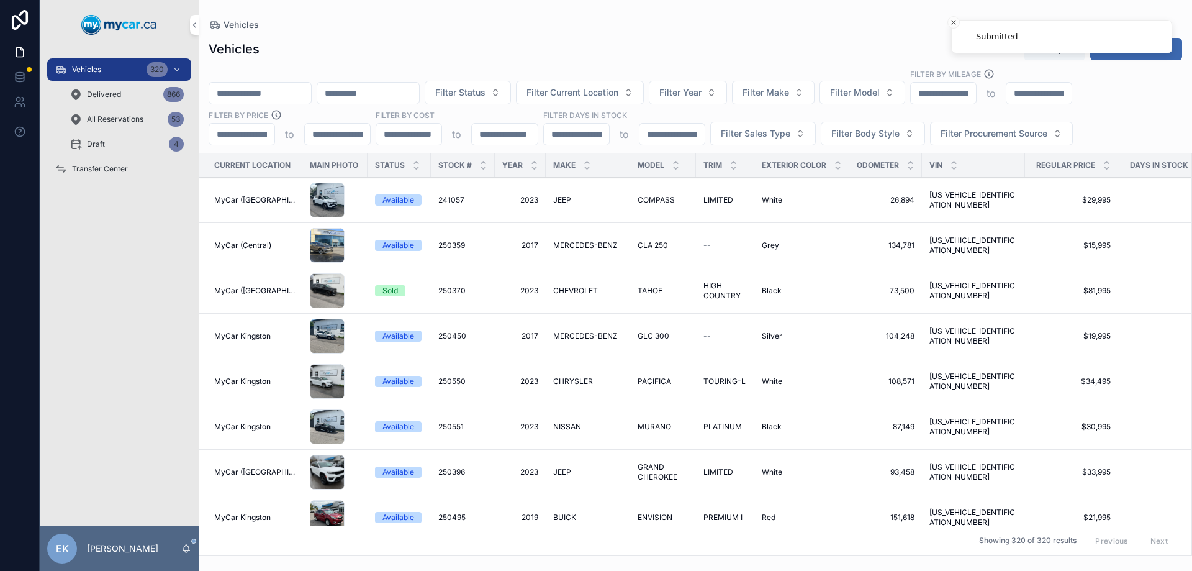
click at [302, 94] on input "scrollable content" at bounding box center [260, 92] width 102 height 17
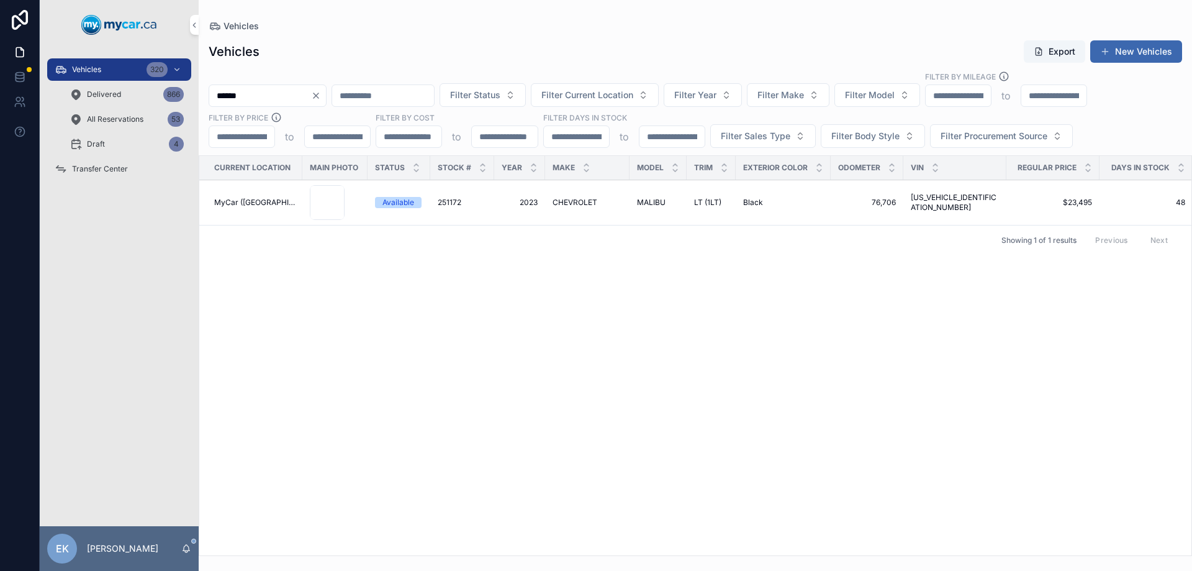
type input "******"
click at [571, 203] on span "CHEVROLET" at bounding box center [575, 202] width 45 height 10
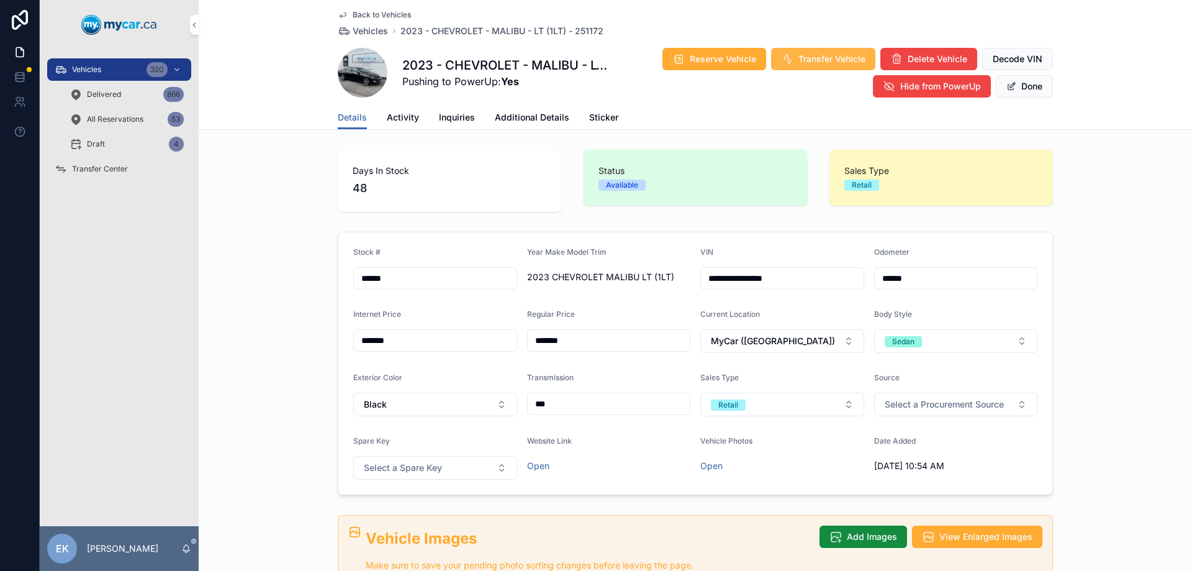
click at [812, 55] on span "Transfer Vehicle" at bounding box center [832, 59] width 67 height 12
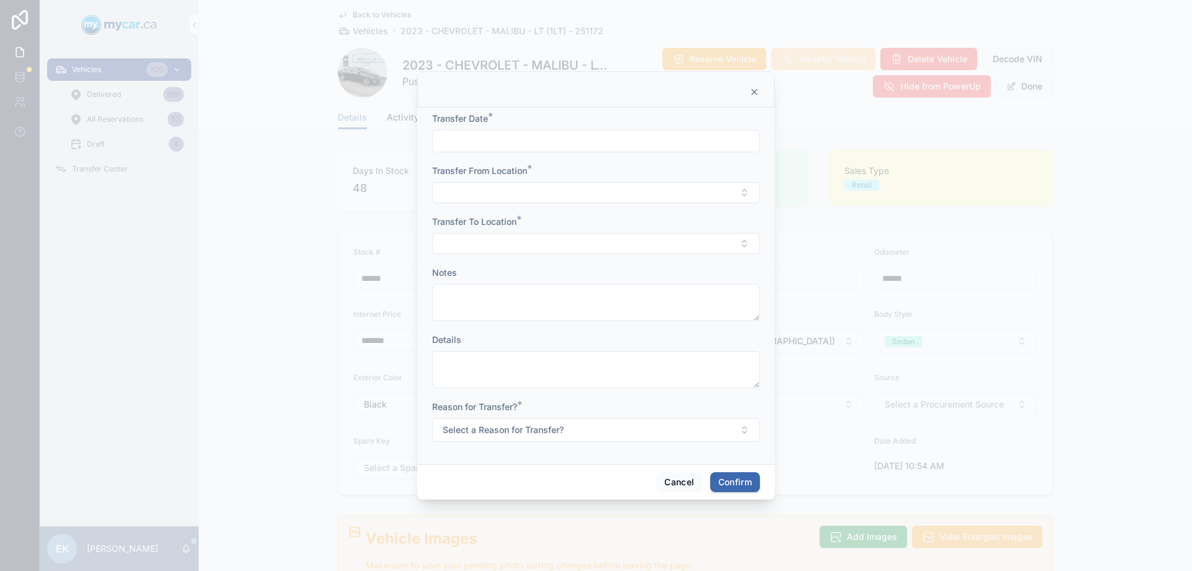
click at [454, 137] on input "text" at bounding box center [596, 140] width 327 height 17
click at [619, 270] on button "9" at bounding box center [618, 270] width 22 height 22
type input "*********"
click at [465, 191] on button "Select Button" at bounding box center [596, 192] width 328 height 21
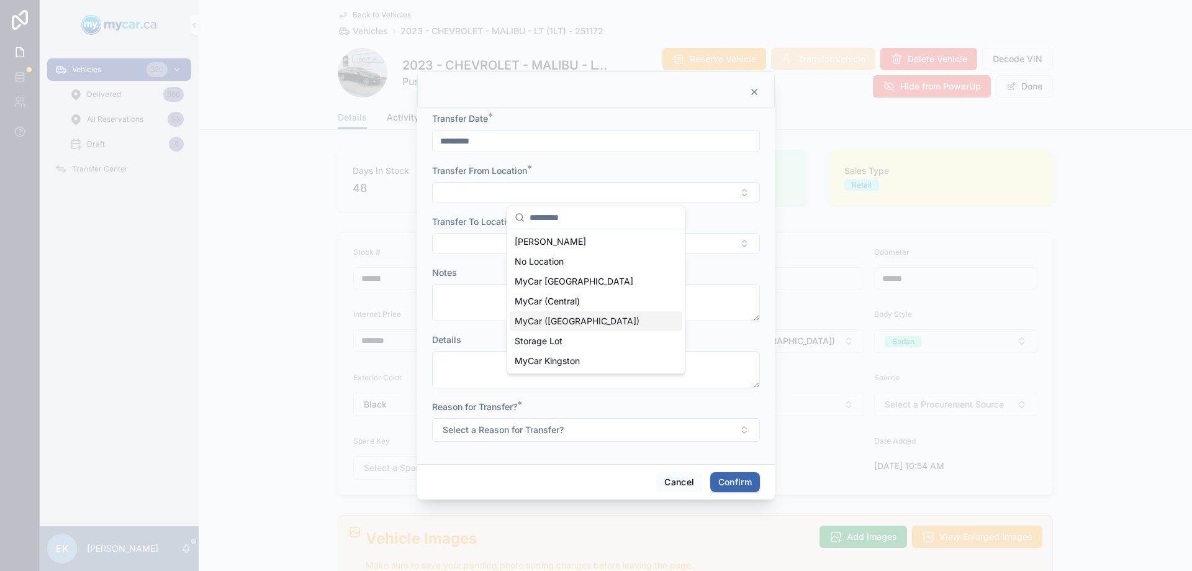
click at [540, 317] on span "MyCar ([GEOGRAPHIC_DATA])" at bounding box center [577, 321] width 125 height 12
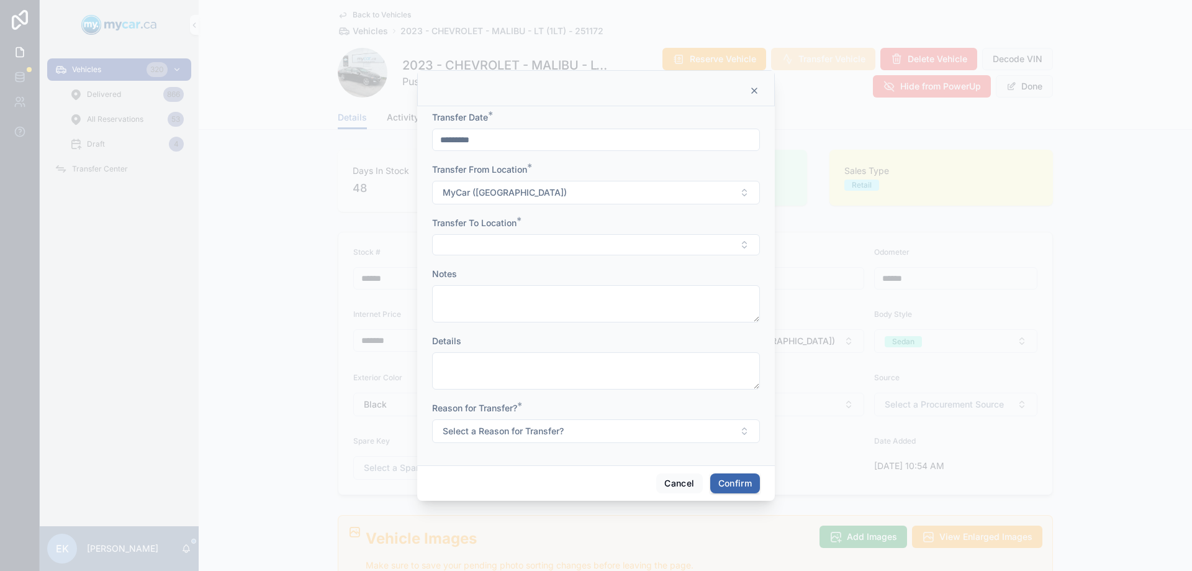
click at [470, 232] on div "Transfer To Location *" at bounding box center [596, 236] width 328 height 39
click at [473, 238] on button "Select Button" at bounding box center [596, 244] width 328 height 21
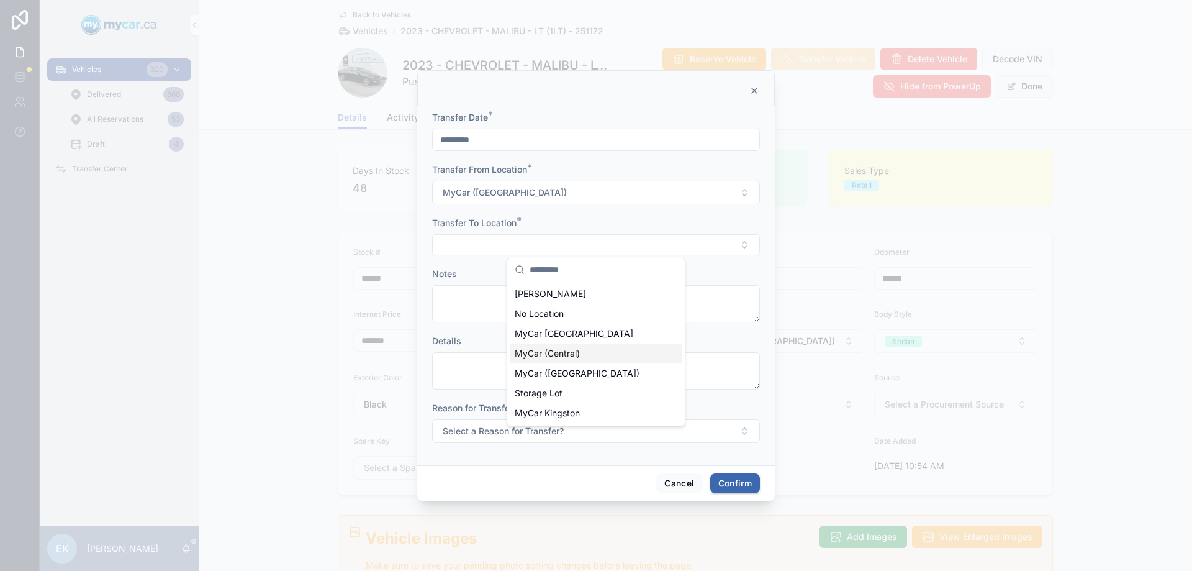
click at [538, 351] on span "MyCar (Central)" at bounding box center [547, 353] width 65 height 12
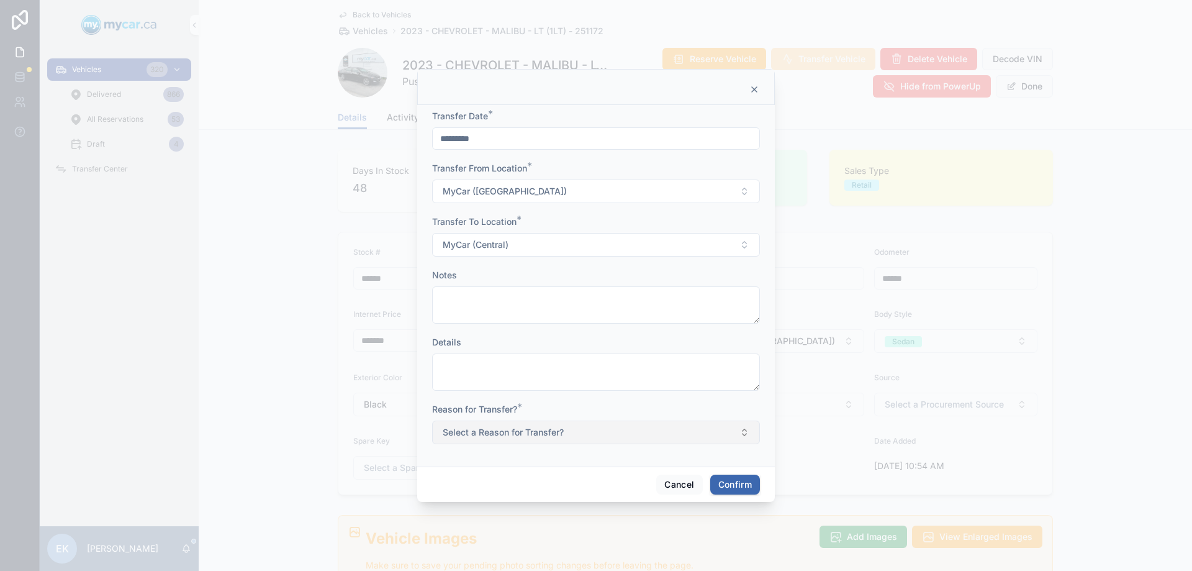
click at [473, 433] on span "Select a Reason for Transfer?" at bounding box center [503, 432] width 121 height 12
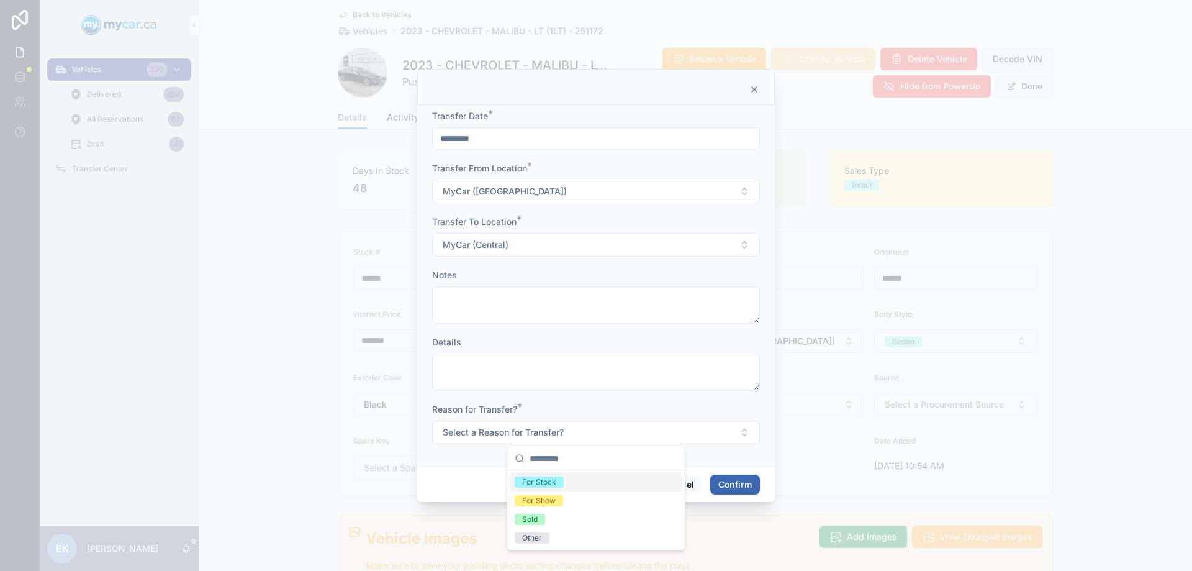
click at [548, 481] on div "For Stock" at bounding box center [539, 481] width 34 height 11
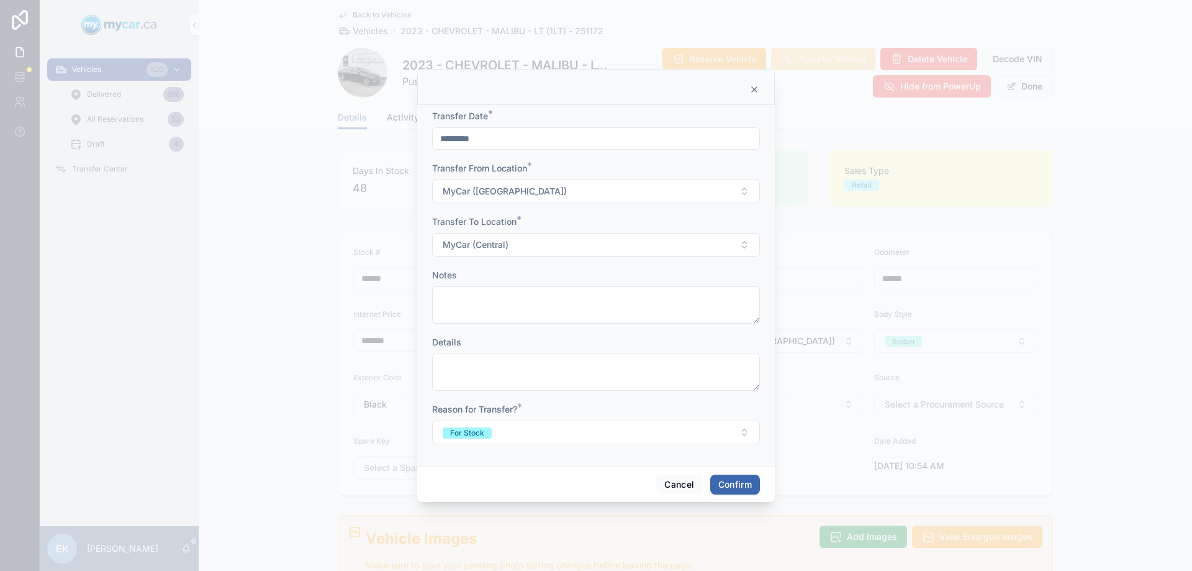
click at [724, 478] on button "Confirm" at bounding box center [735, 484] width 50 height 20
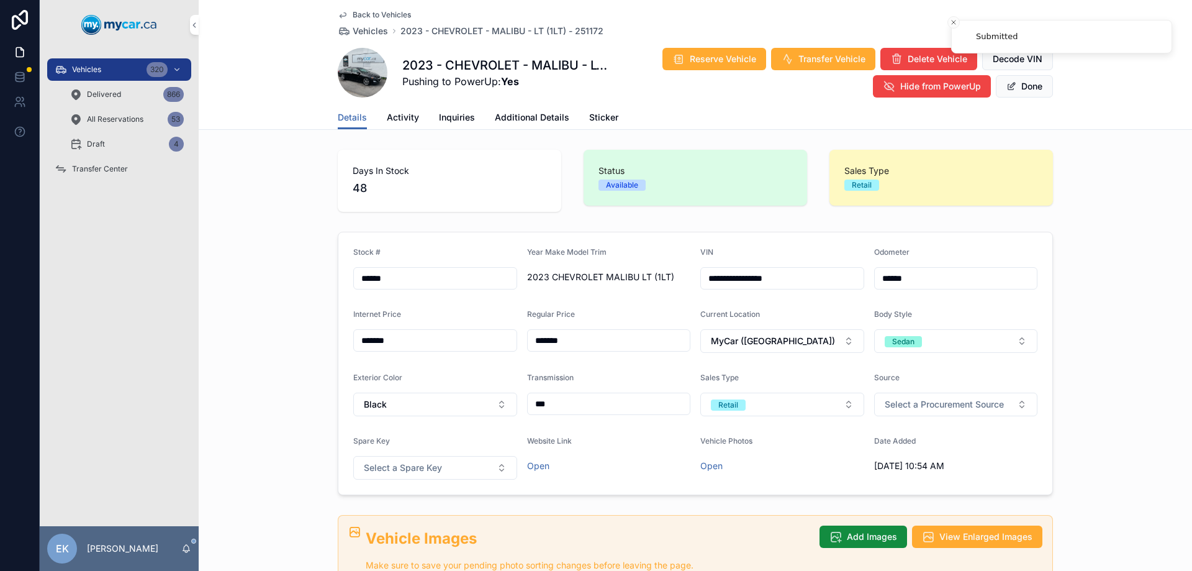
click at [109, 168] on span "Transfer Center" at bounding box center [100, 169] width 56 height 10
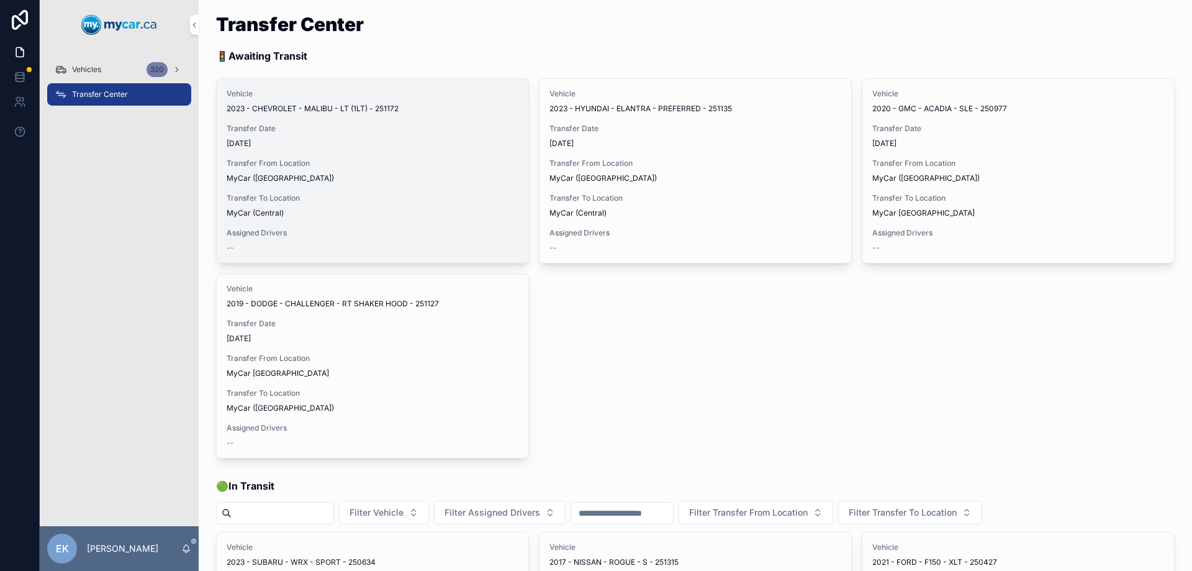
click at [0, 0] on span "Assign Driver" at bounding box center [0, 0] width 0 height 0
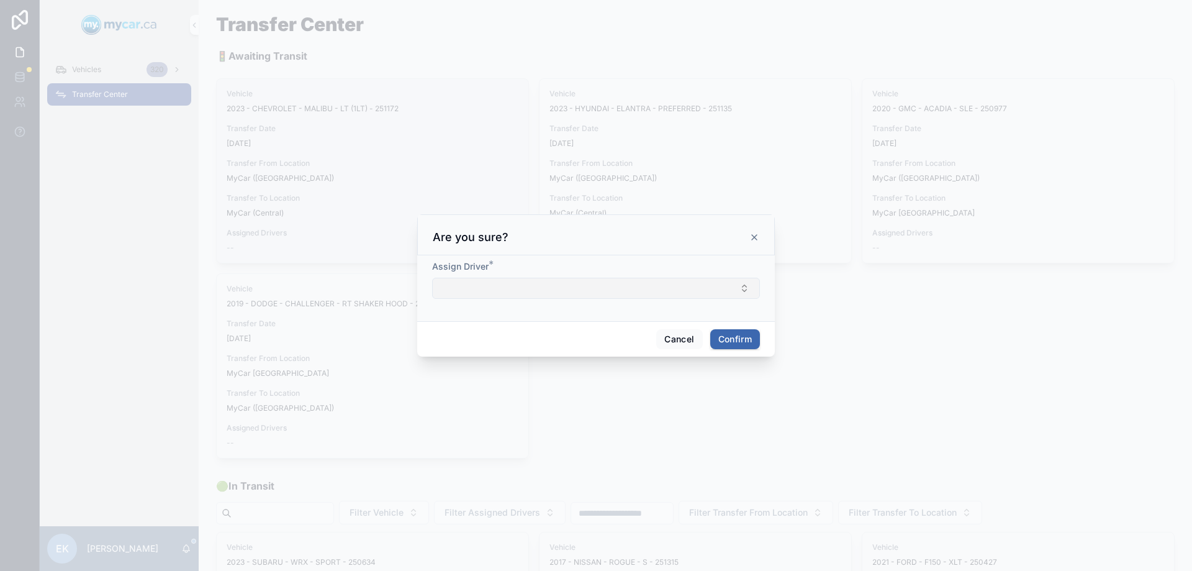
click at [477, 280] on button "Select Button" at bounding box center [596, 288] width 328 height 21
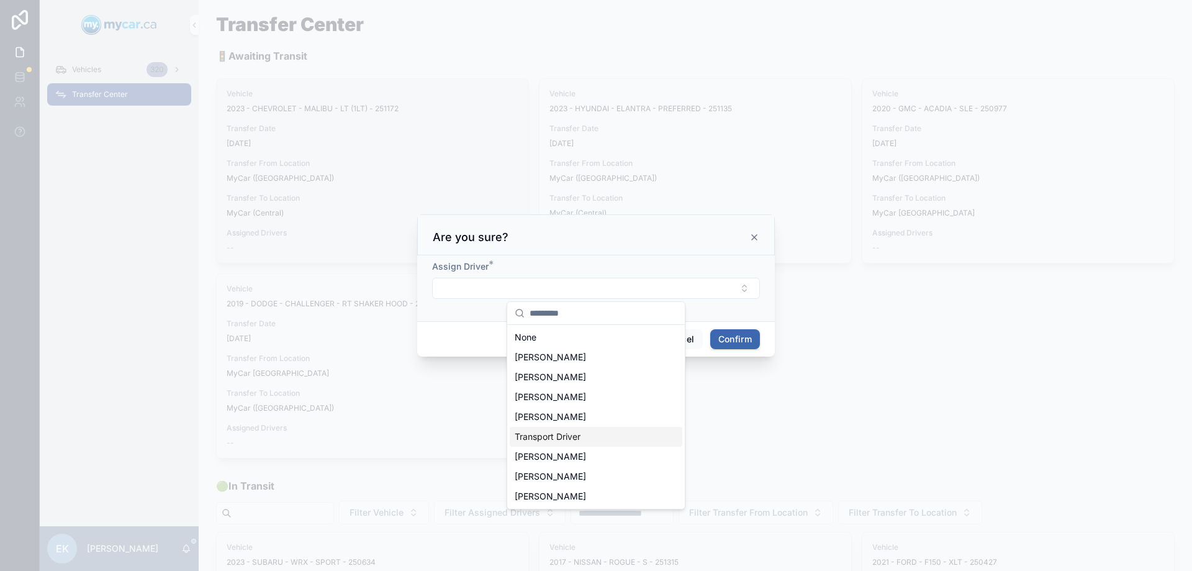
click at [560, 434] on span "Transport Driver" at bounding box center [548, 436] width 66 height 12
click at [710, 246] on div "Are you sure?" at bounding box center [596, 232] width 358 height 41
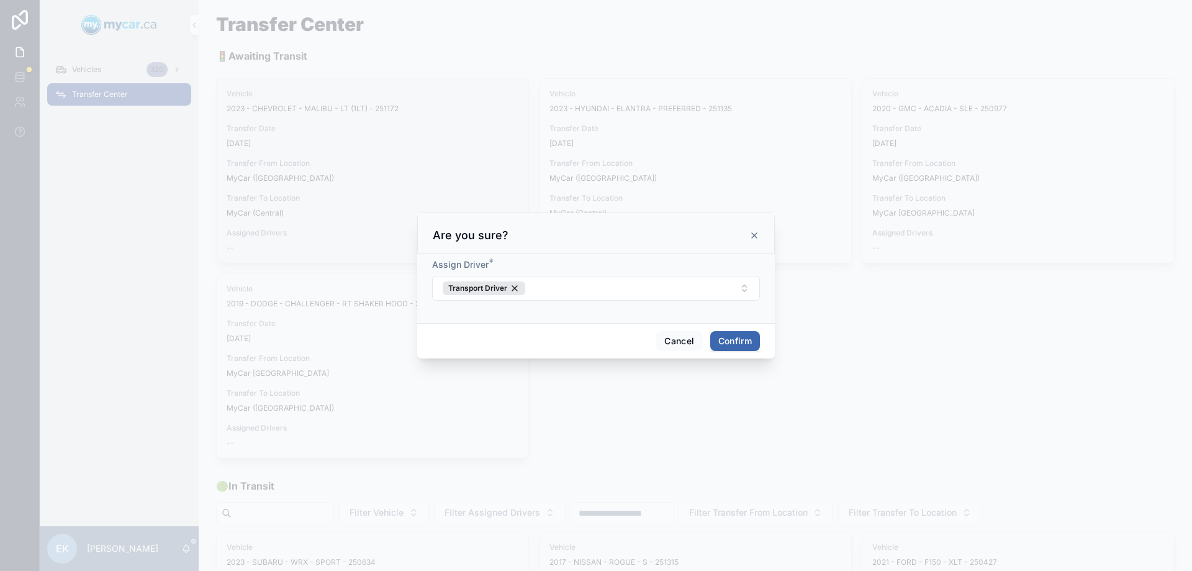
click at [732, 341] on button "Confirm" at bounding box center [735, 341] width 50 height 20
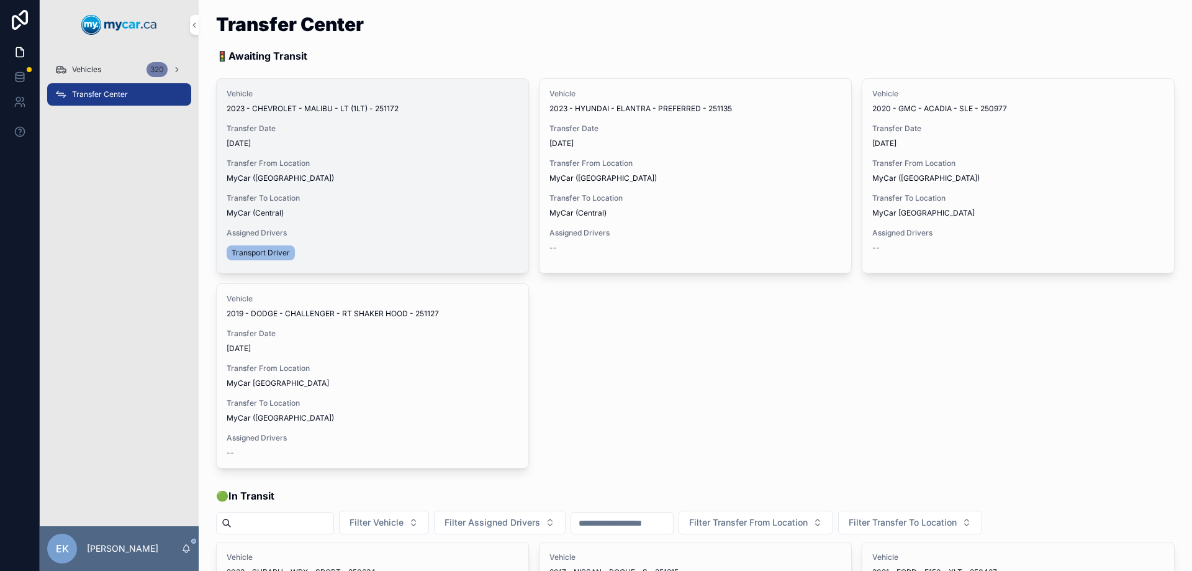
click at [0, 0] on span "Begin Trip" at bounding box center [0, 0] width 0 height 0
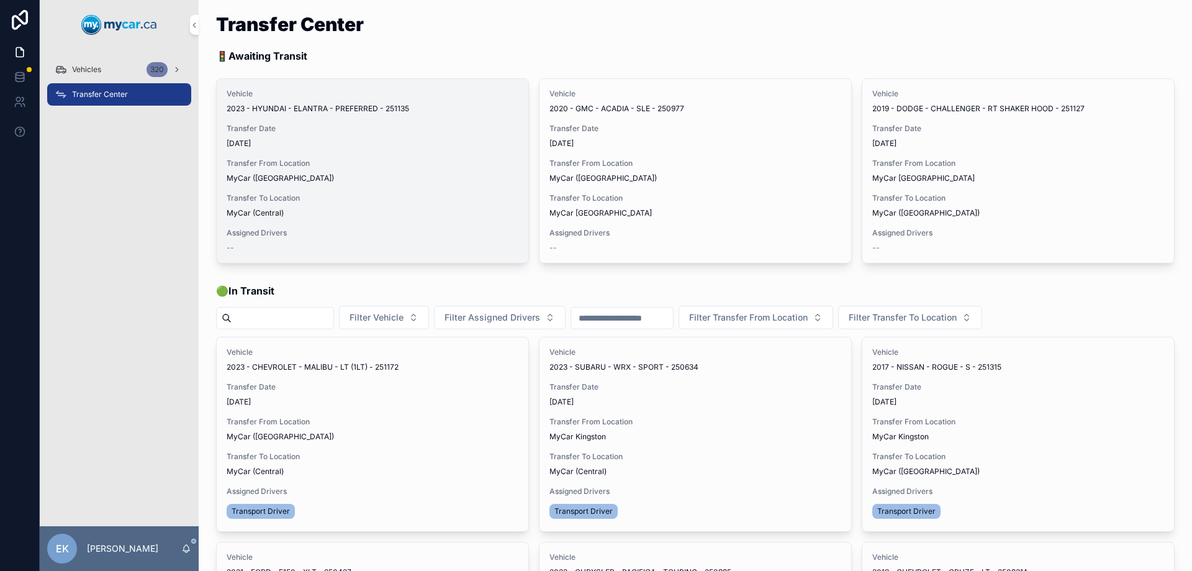
click at [0, 0] on span "Assign Driver" at bounding box center [0, 0] width 0 height 0
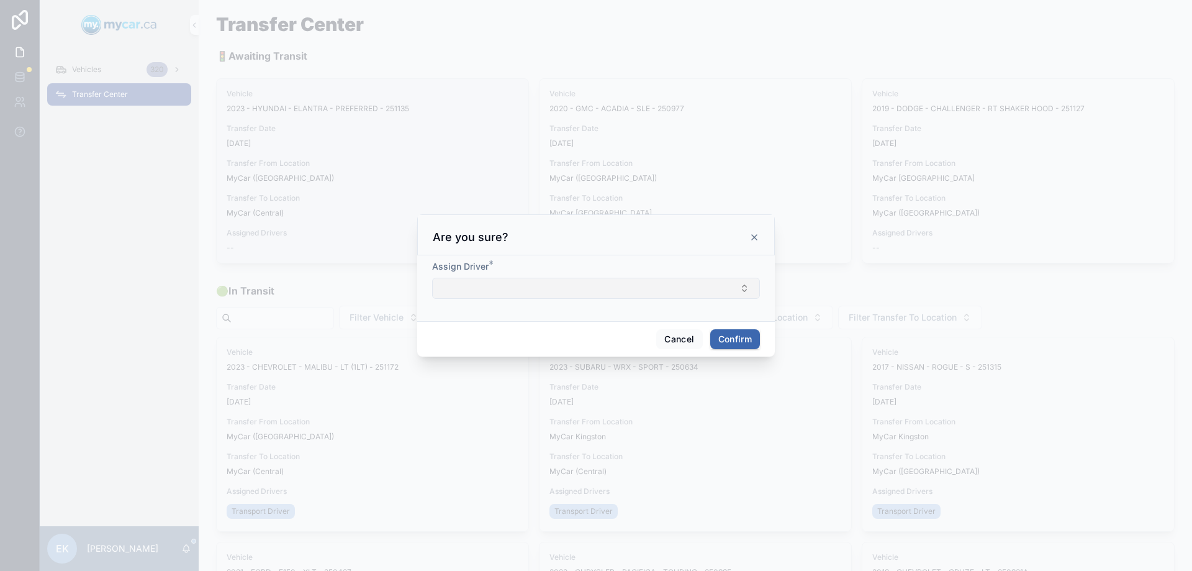
click at [492, 280] on button "Select Button" at bounding box center [596, 288] width 328 height 21
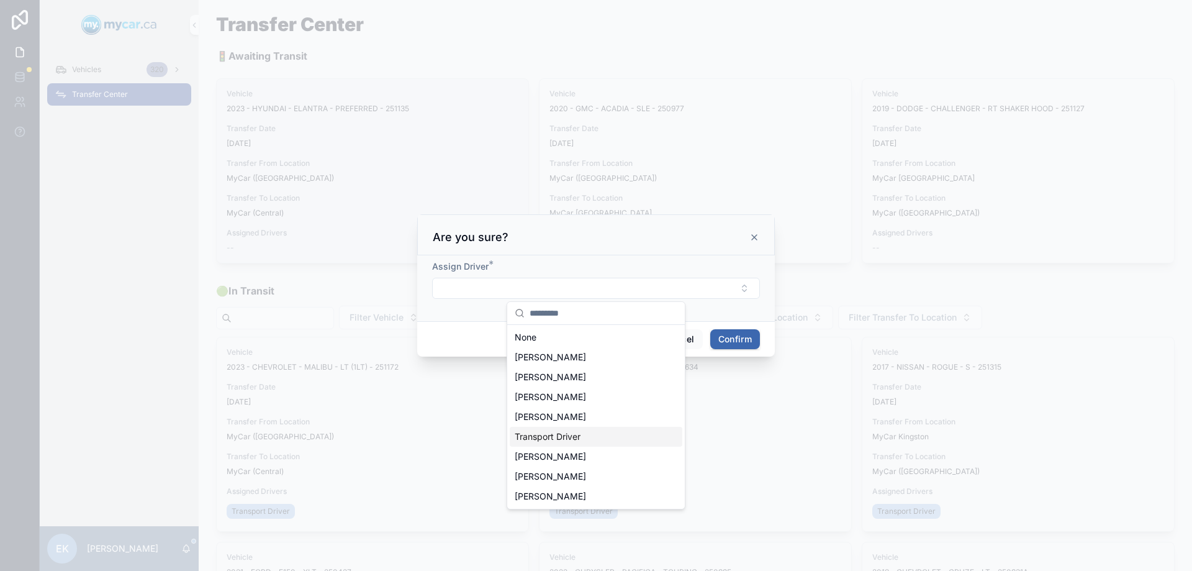
click at [558, 435] on span "Transport Driver" at bounding box center [548, 436] width 66 height 12
click at [689, 242] on div "Are you sure?" at bounding box center [596, 235] width 327 height 15
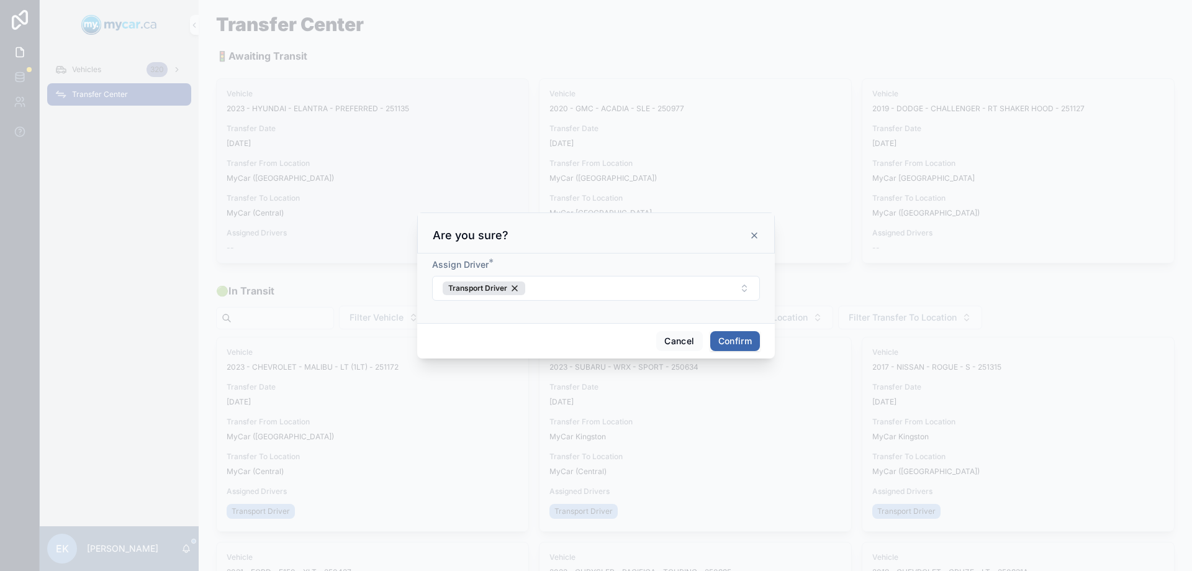
click at [731, 341] on button "Confirm" at bounding box center [735, 341] width 50 height 20
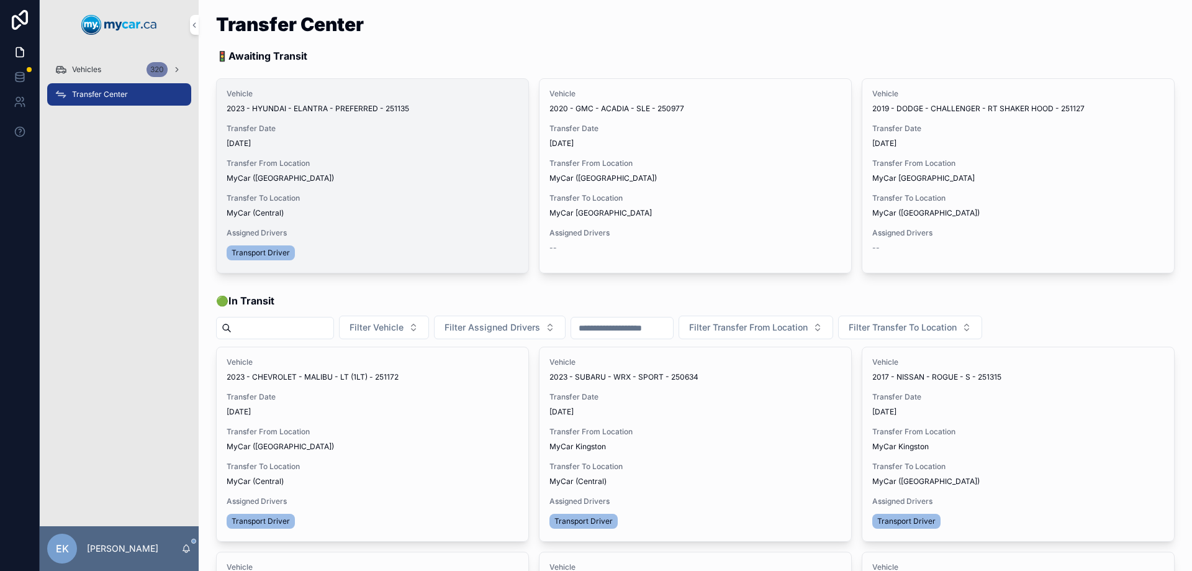
click at [0, 0] on span "Assign Driver" at bounding box center [0, 0] width 0 height 0
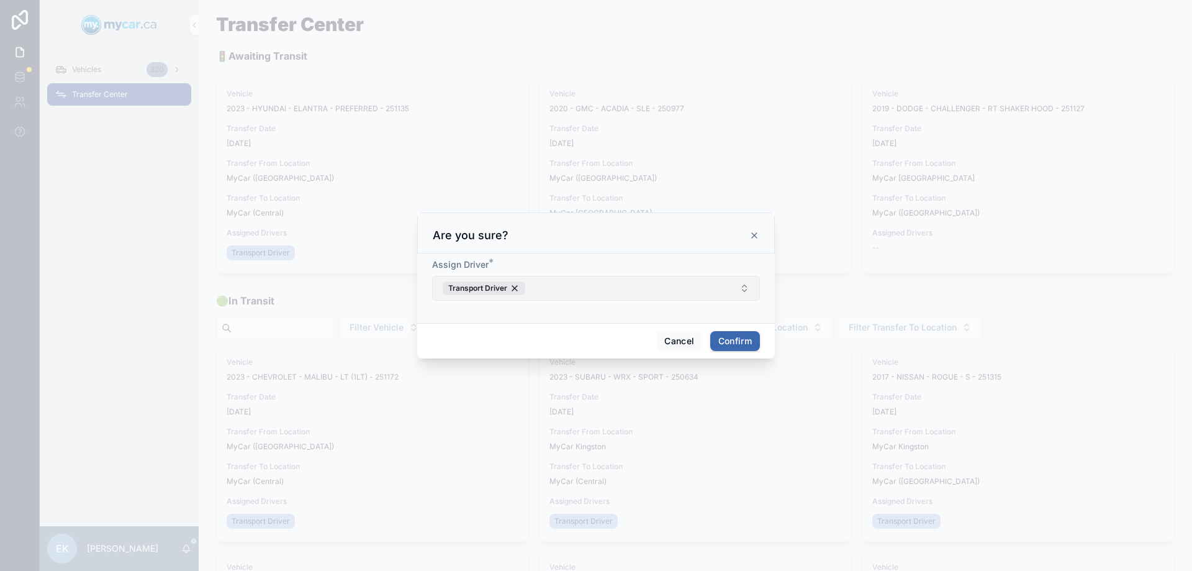
click at [720, 283] on button "Transport Driver" at bounding box center [596, 288] width 328 height 25
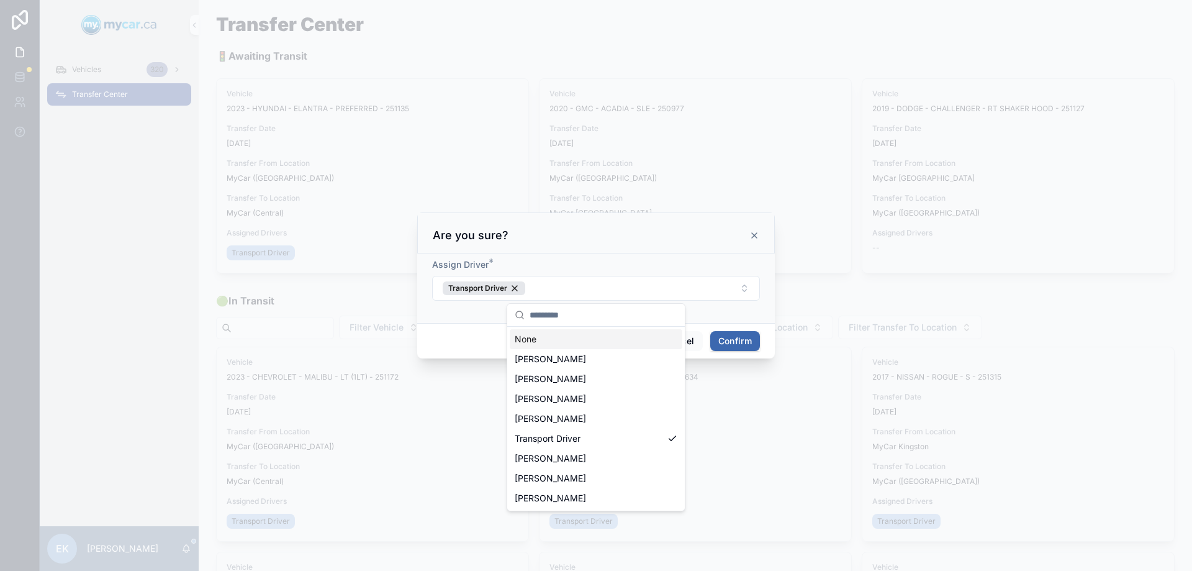
click at [748, 235] on div "Are you sure?" at bounding box center [596, 235] width 327 height 15
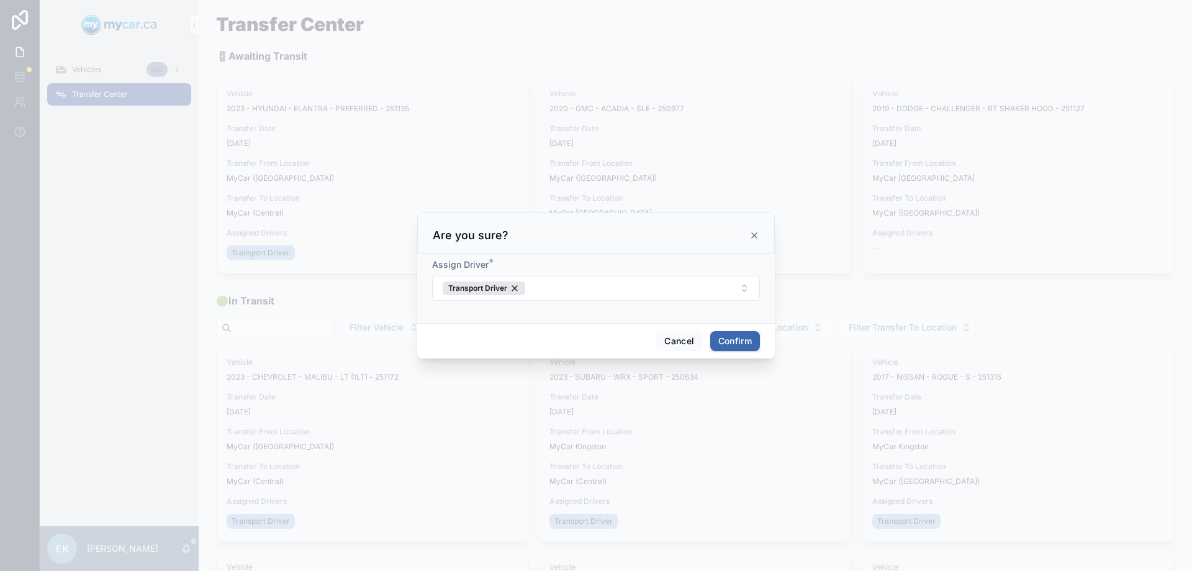
click at [751, 234] on icon at bounding box center [755, 235] width 10 height 10
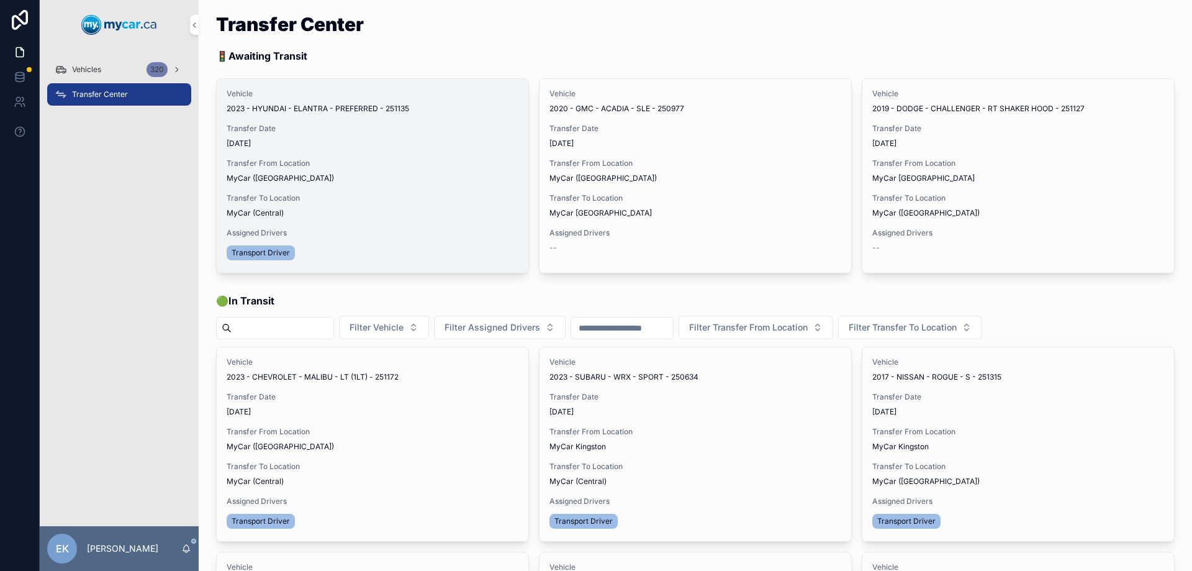
click at [0, 0] on span "Begin Trip" at bounding box center [0, 0] width 0 height 0
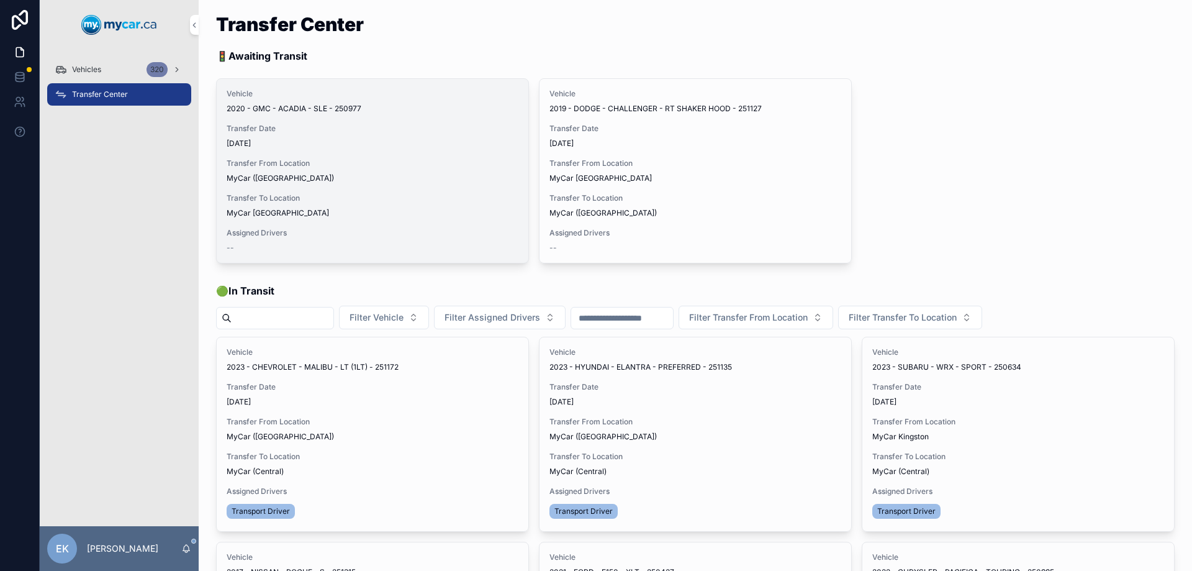
click at [0, 0] on span "Assign Driver" at bounding box center [0, 0] width 0 height 0
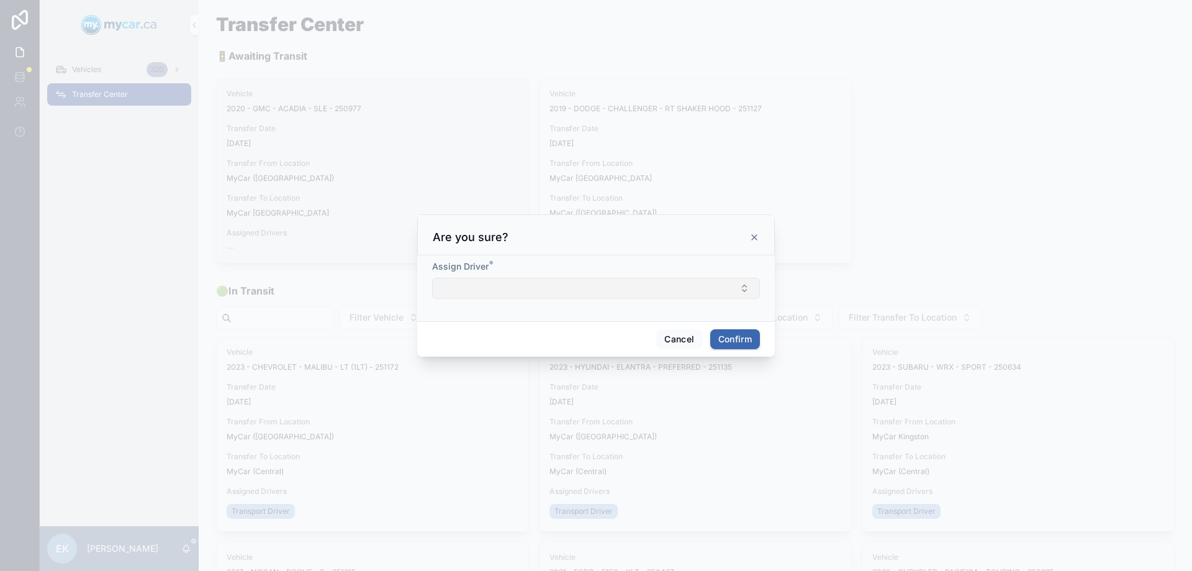
click at [504, 284] on button "Select Button" at bounding box center [596, 288] width 328 height 21
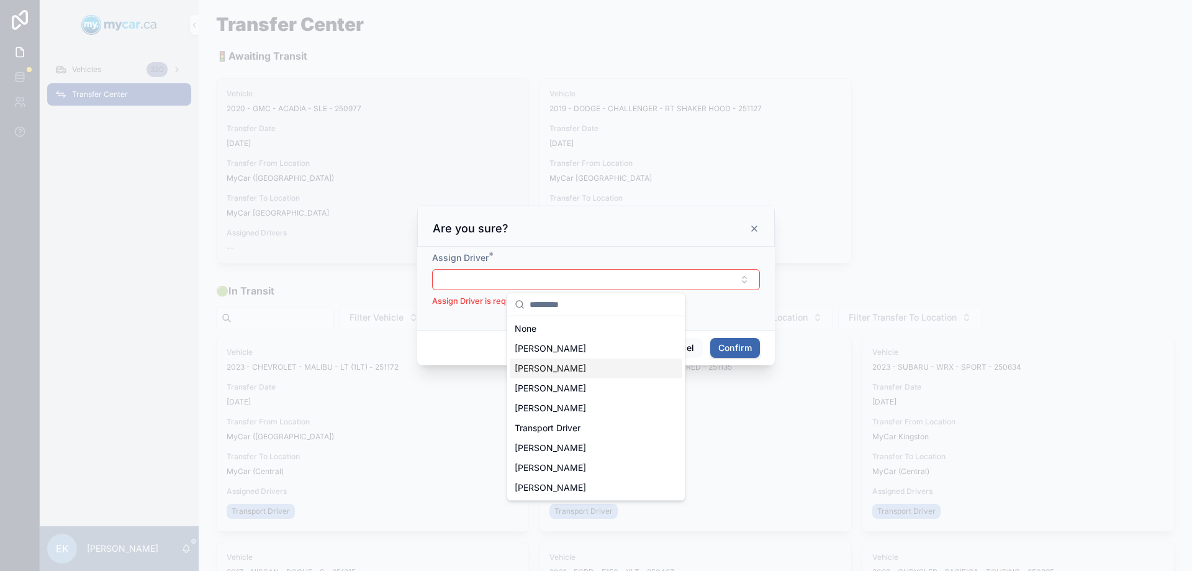
click at [758, 228] on icon at bounding box center [755, 229] width 10 height 10
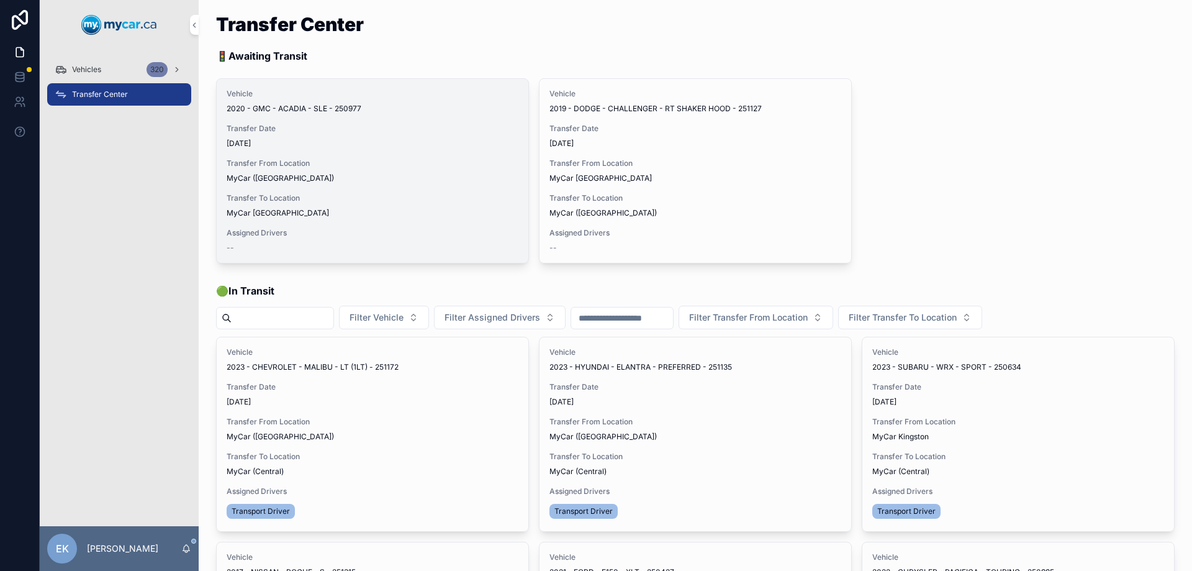
click at [93, 68] on span "Vehicles" at bounding box center [86, 70] width 29 height 10
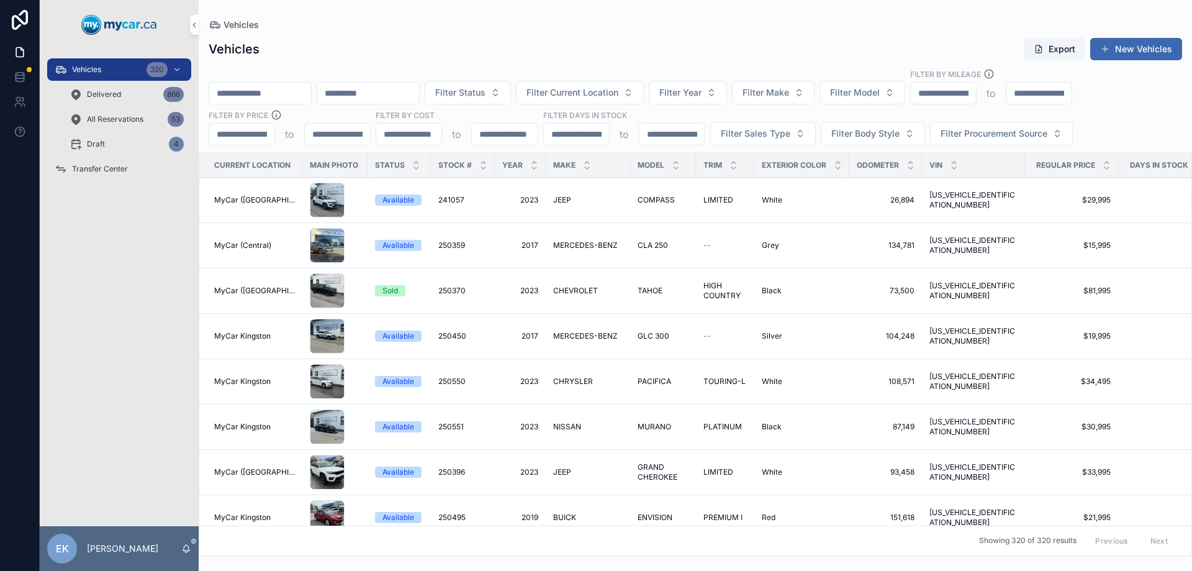
click at [301, 97] on input "scrollable content" at bounding box center [260, 92] width 102 height 17
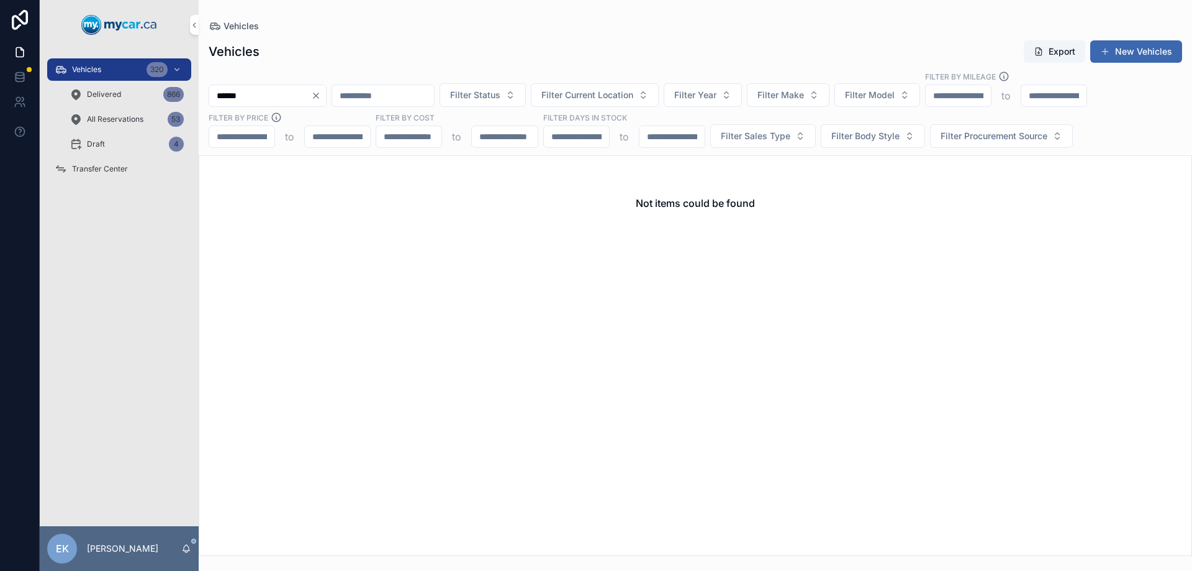
type input "******"
click at [113, 70] on div "Vehicles 320" at bounding box center [119, 70] width 129 height 20
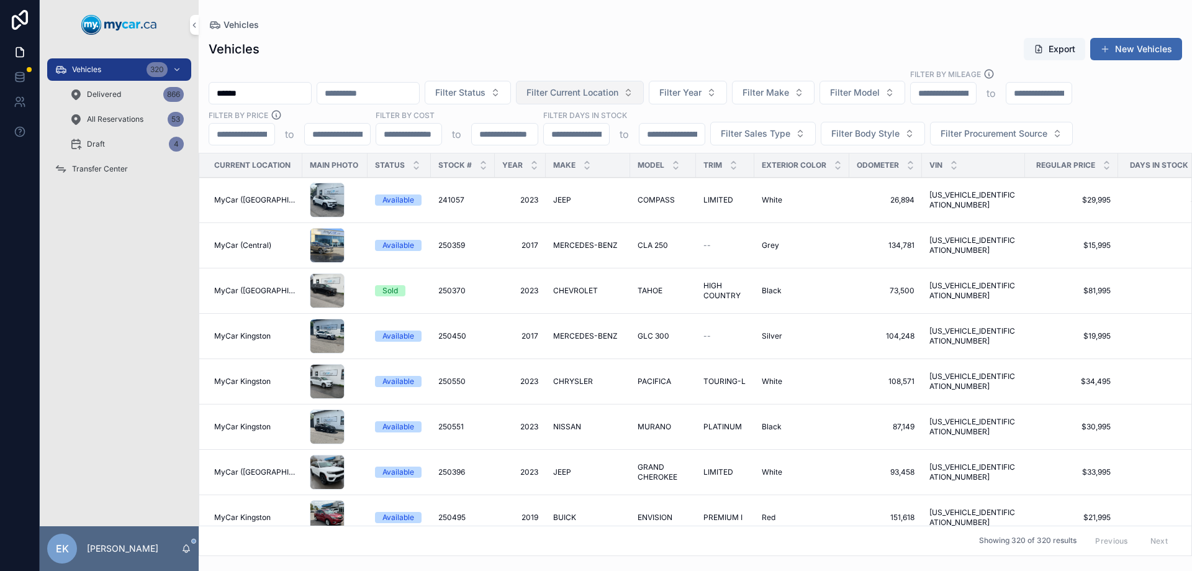
click at [619, 96] on span "Filter Current Location" at bounding box center [573, 92] width 92 height 12
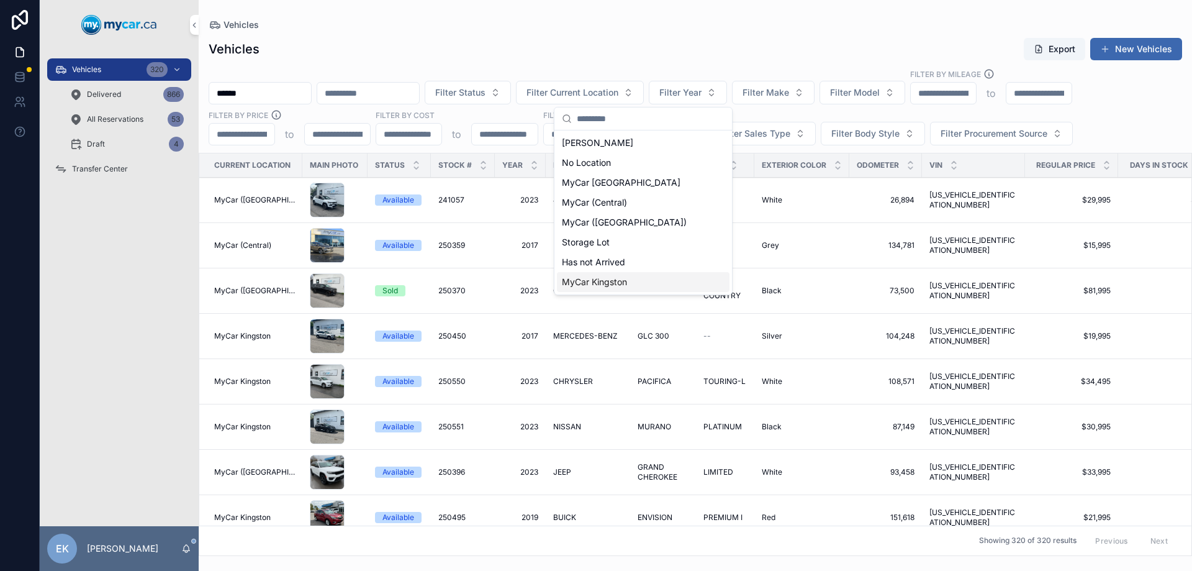
click at [602, 284] on span "MyCar Kingston" at bounding box center [594, 282] width 65 height 12
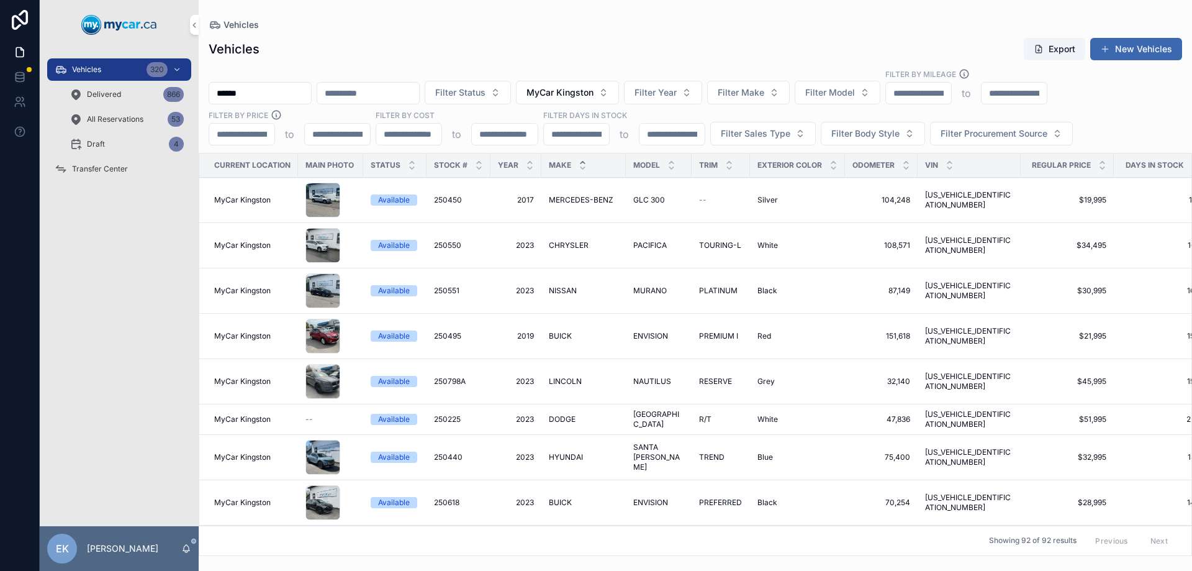
click at [582, 161] on icon "scrollable content" at bounding box center [583, 162] width 4 height 2
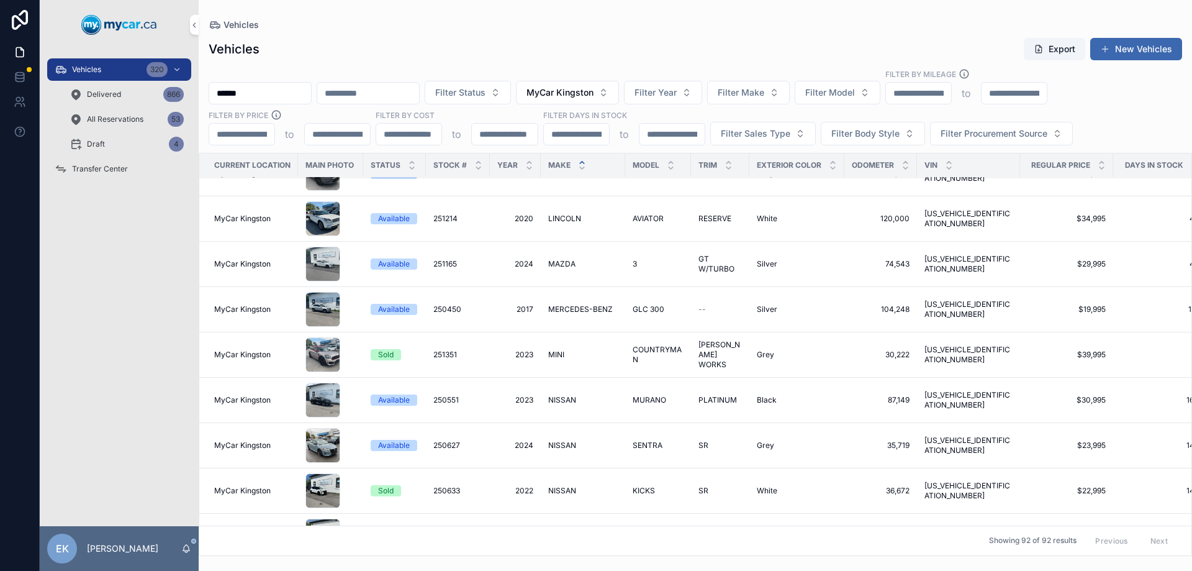
scroll to position [2376, 0]
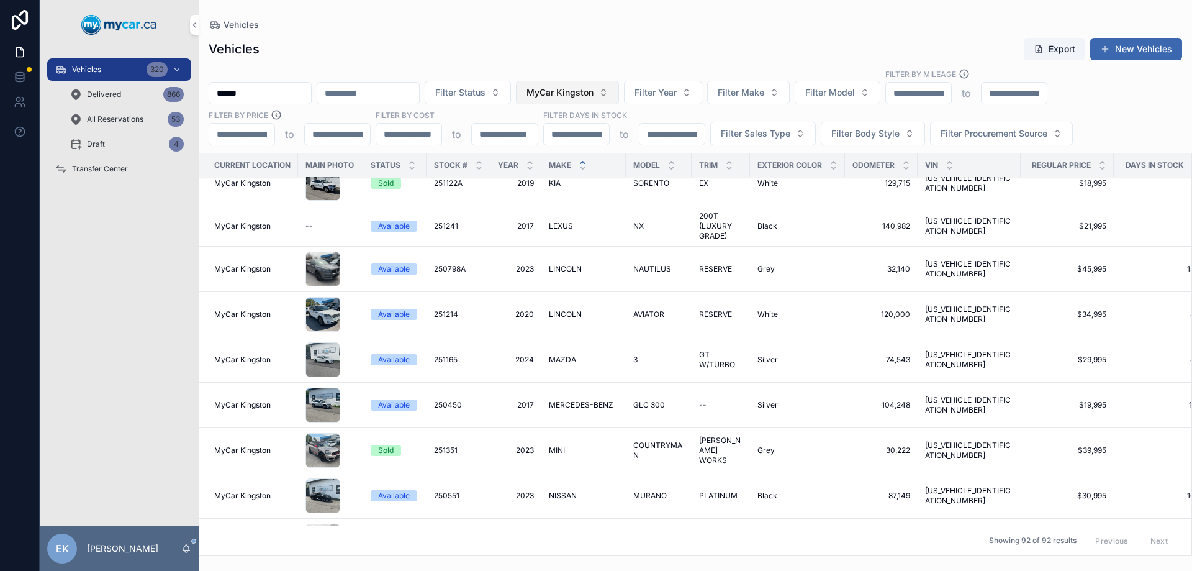
click at [619, 95] on button "MyCar Kingston" at bounding box center [567, 93] width 103 height 24
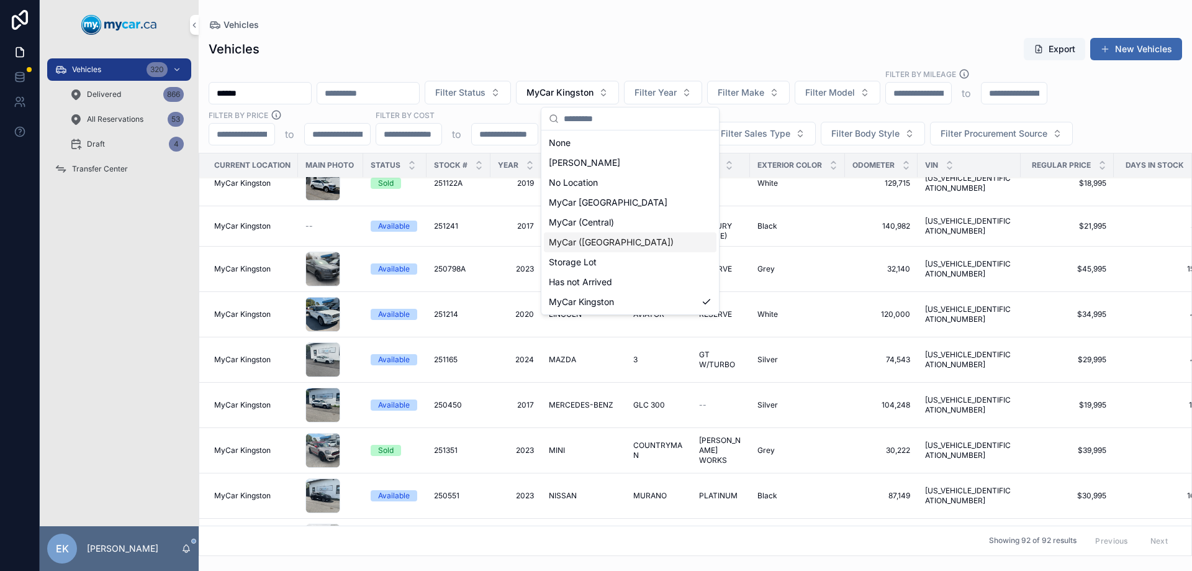
click at [573, 241] on span "MyCar ([GEOGRAPHIC_DATA])" at bounding box center [611, 242] width 125 height 12
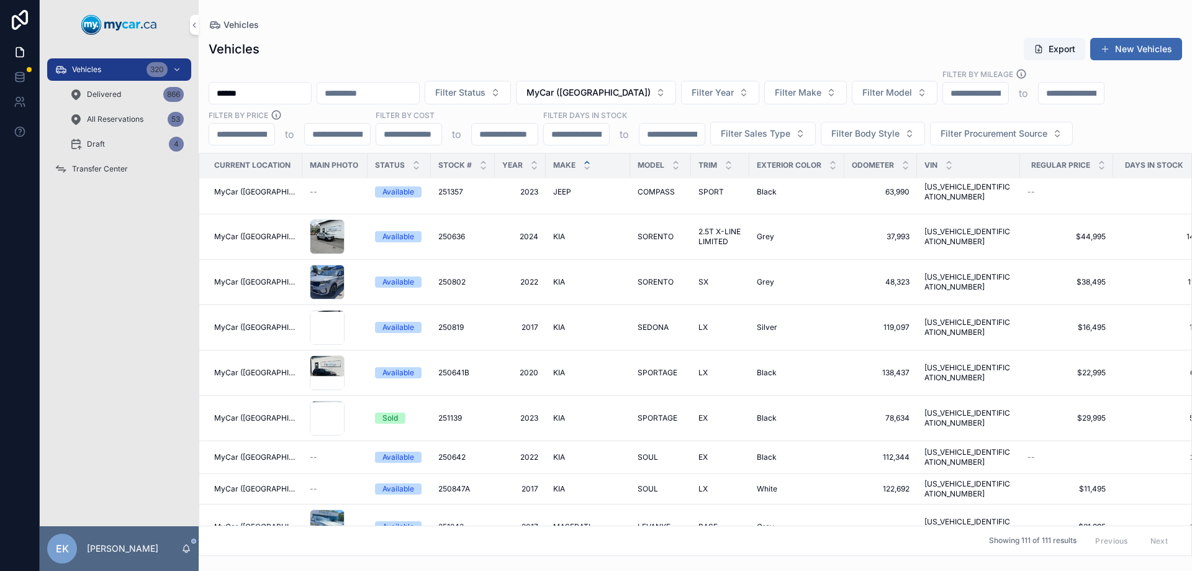
scroll to position [2298, 0]
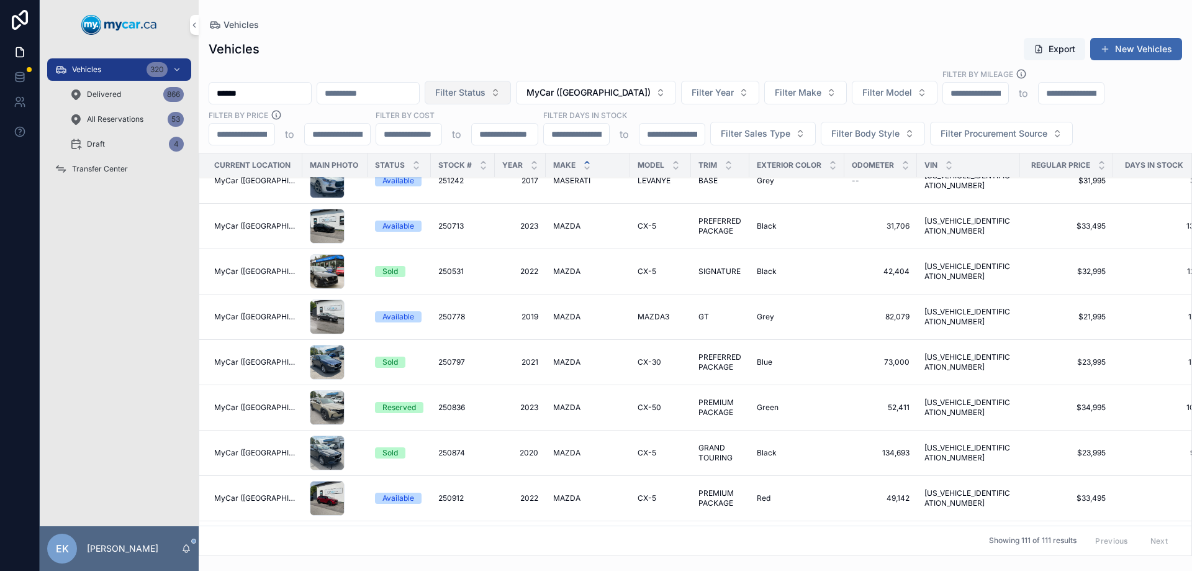
click at [511, 98] on button "Filter Status" at bounding box center [468, 93] width 86 height 24
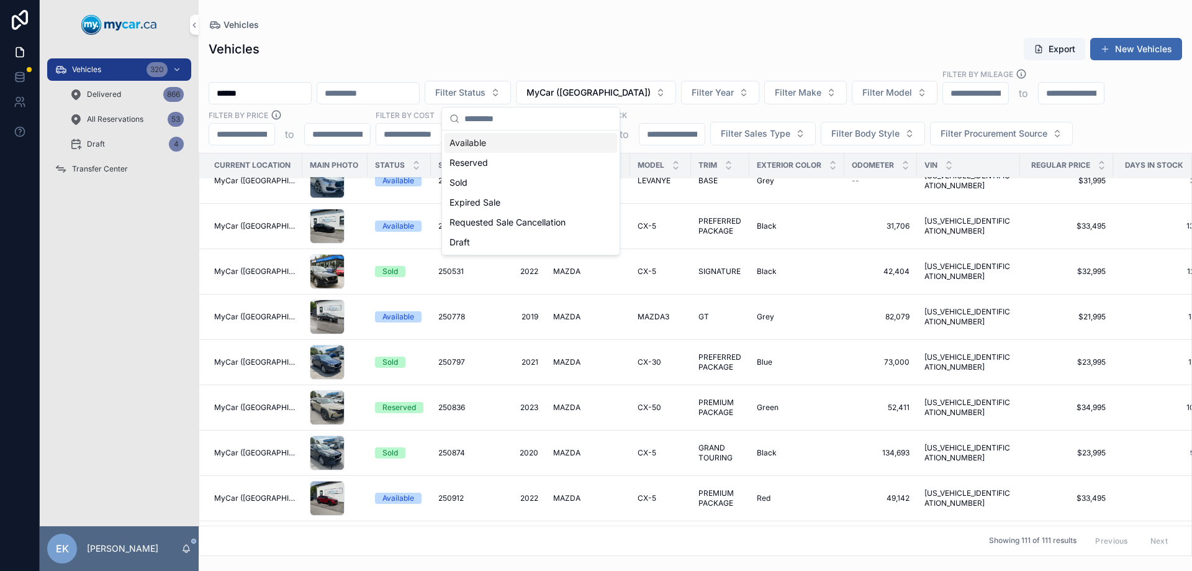
click at [478, 145] on div "Available" at bounding box center [531, 143] width 173 height 20
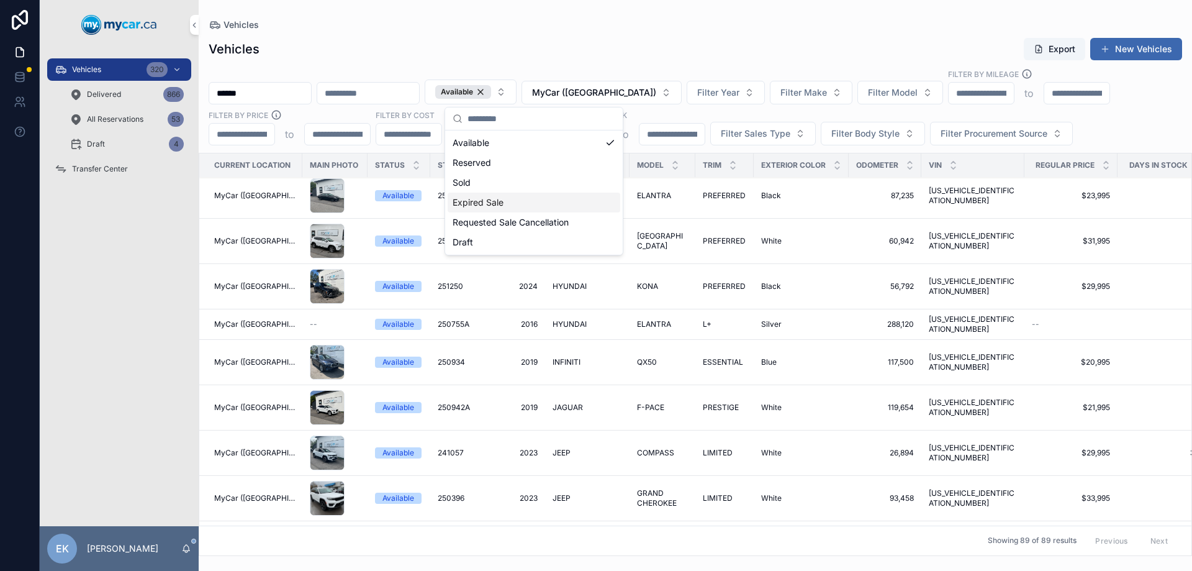
click at [599, 385] on td "JAGUAR JAGUAR" at bounding box center [587, 407] width 84 height 45
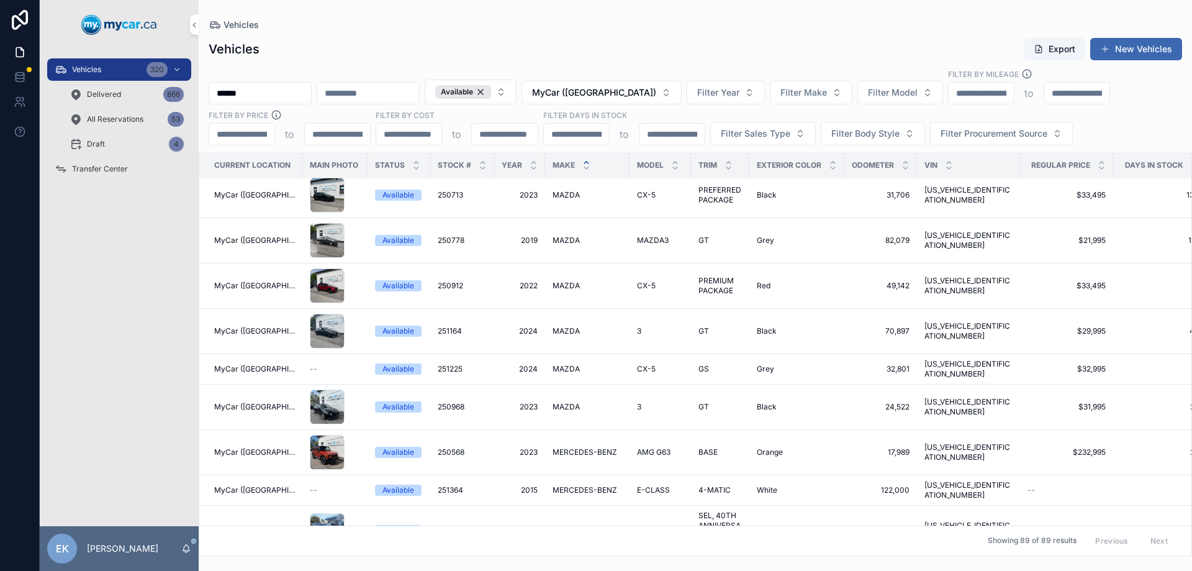
scroll to position [2049, 0]
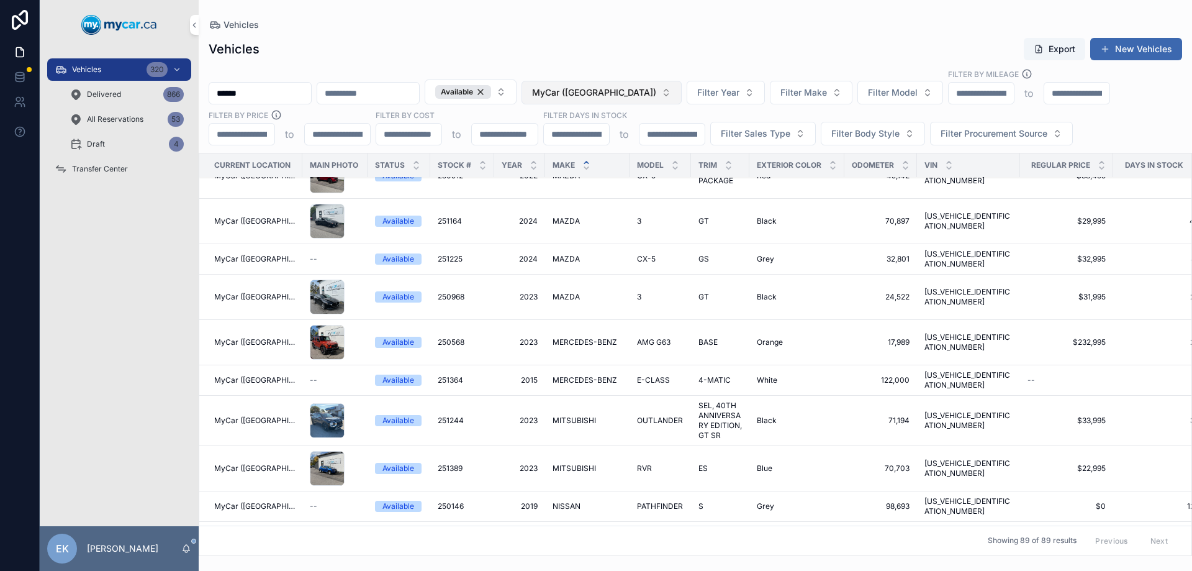
click at [651, 87] on span "MyCar ([GEOGRAPHIC_DATA])" at bounding box center [594, 92] width 124 height 12
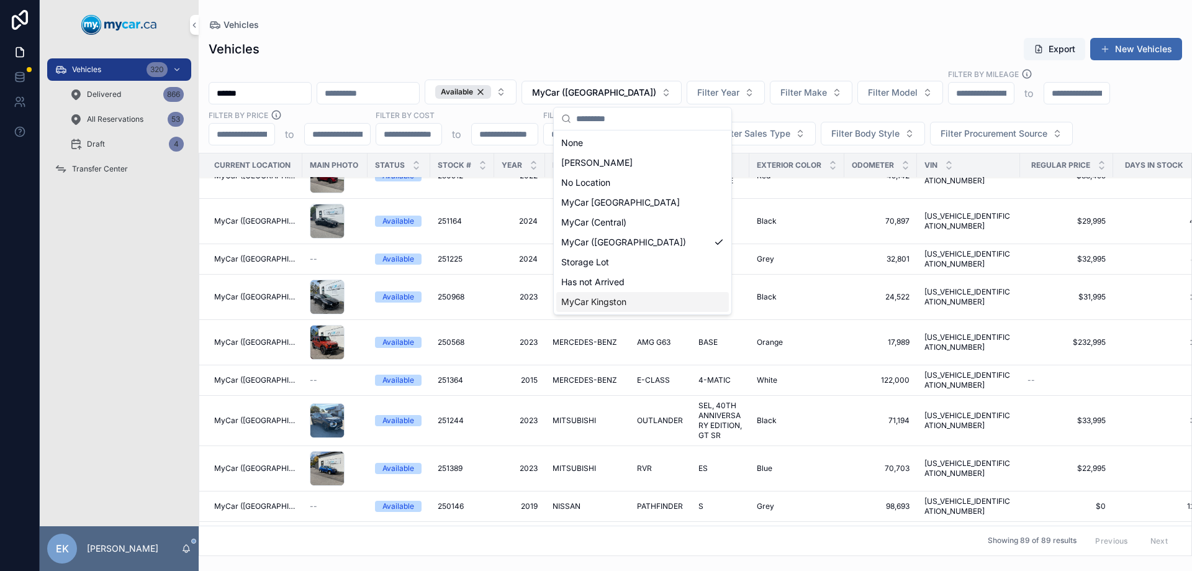
click at [590, 302] on span "MyCar Kingston" at bounding box center [593, 302] width 65 height 12
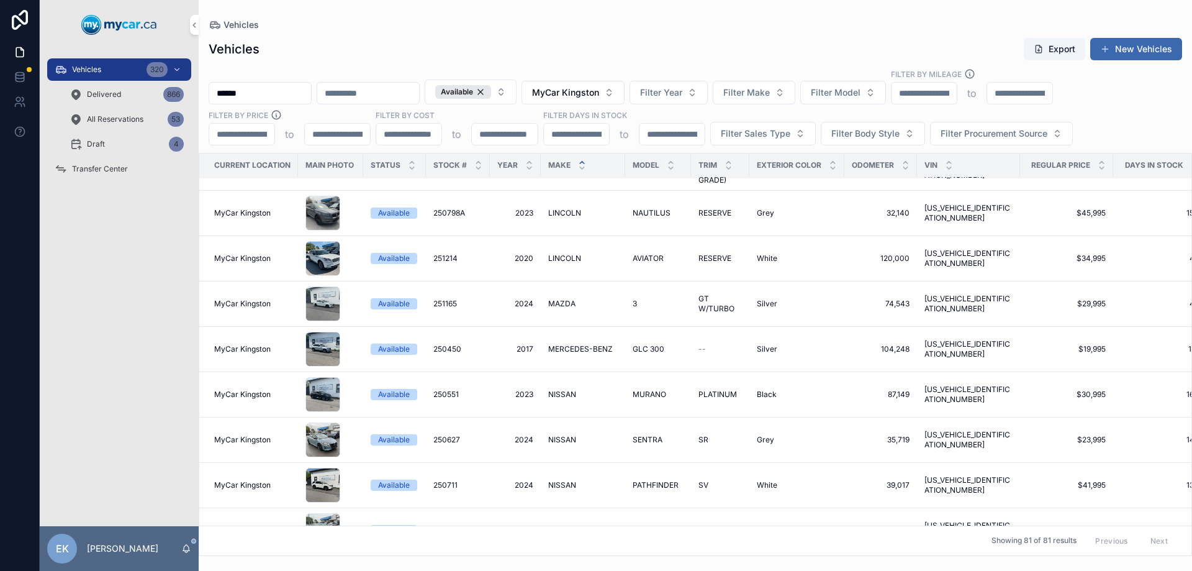
scroll to position [2064, 0]
click at [107, 71] on div "Vehicles 320" at bounding box center [119, 70] width 129 height 20
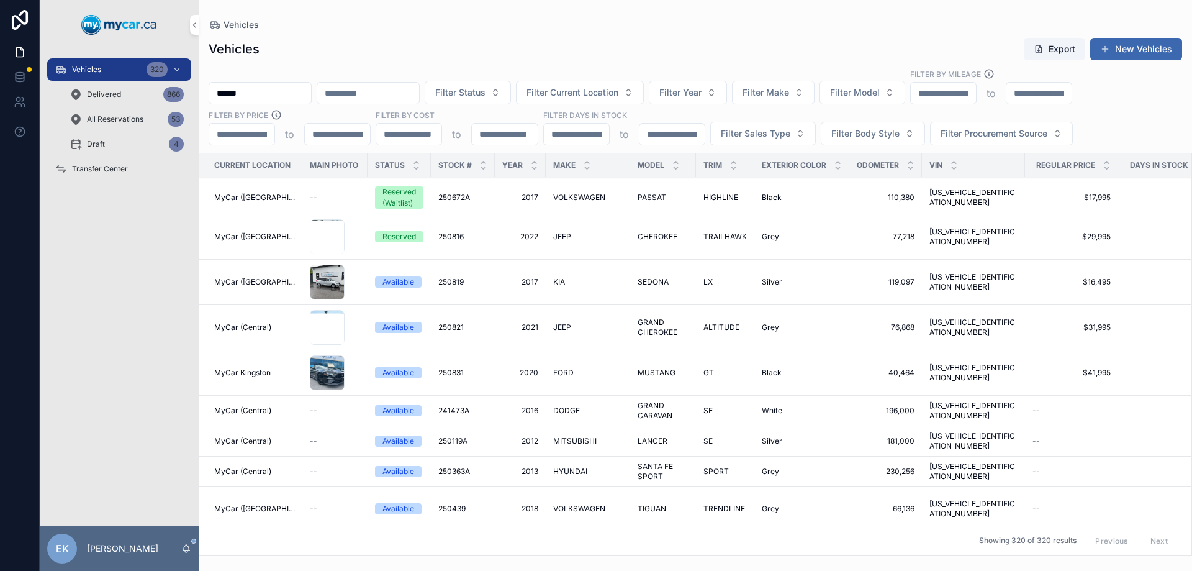
scroll to position [2040, 0]
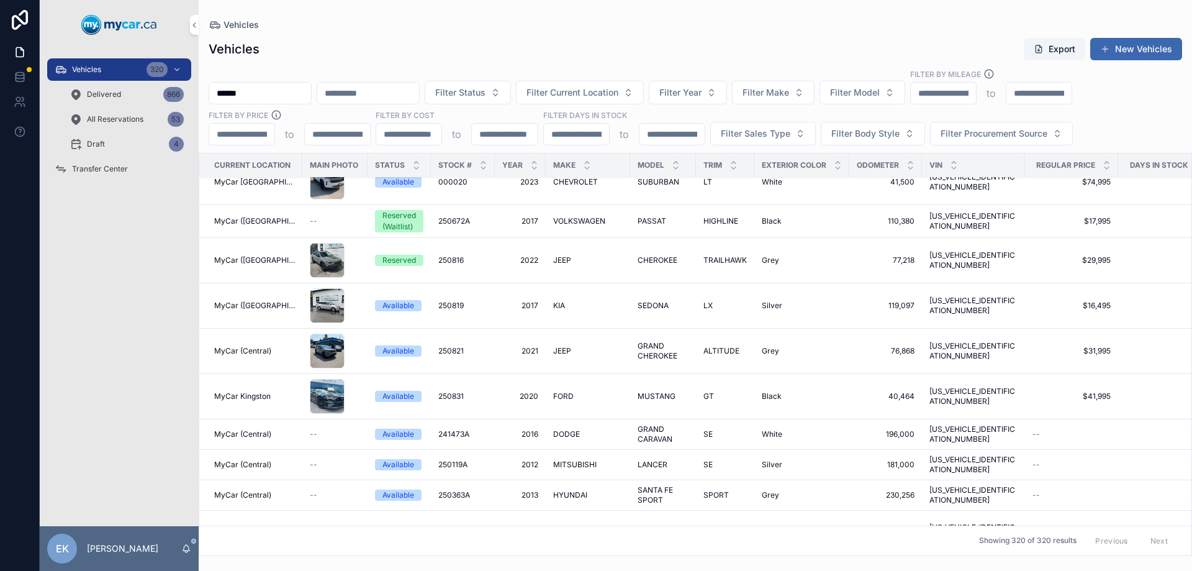
click at [477, 35] on div "Vehicles Export New Vehicles ****** Filter Status Filter Current Location Filte…" at bounding box center [696, 293] width 994 height 526
